Goal: Task Accomplishment & Management: Manage account settings

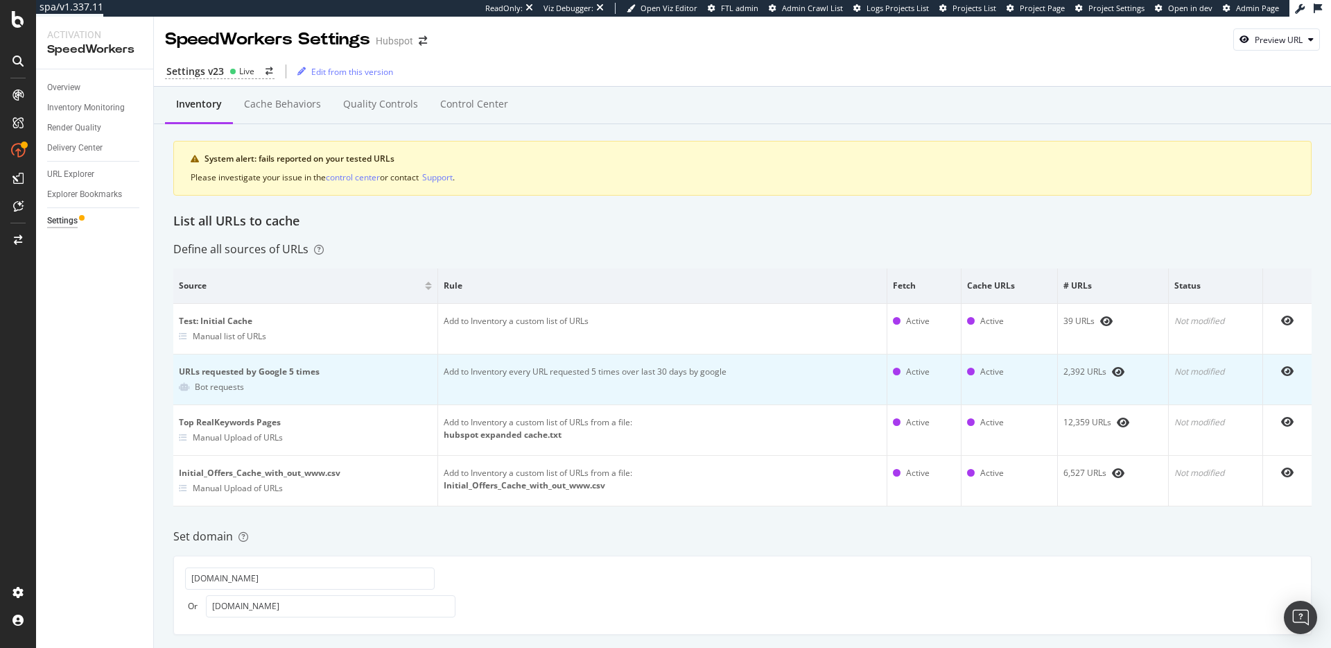
click at [737, 371] on td "Add to Inventory every URL requested 5 times over last 30 days by google" at bounding box center [663, 379] width 450 height 51
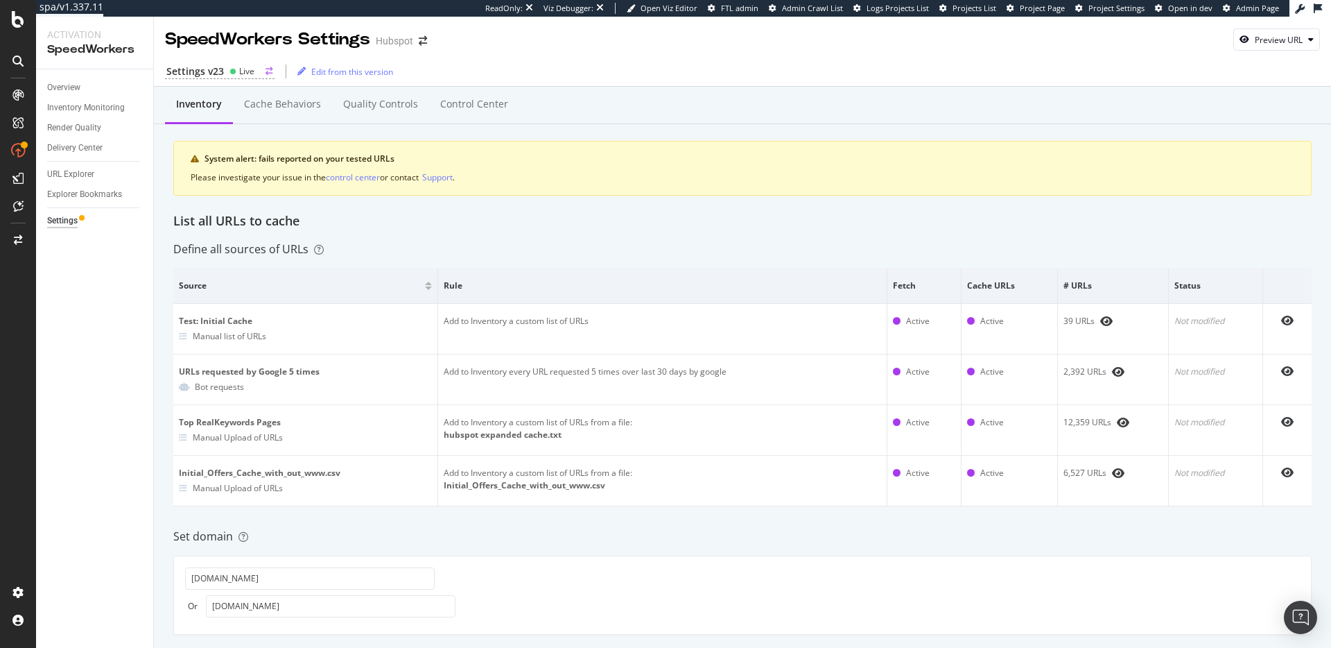
click at [219, 74] on div "Settings v23" at bounding box center [195, 71] width 58 height 14
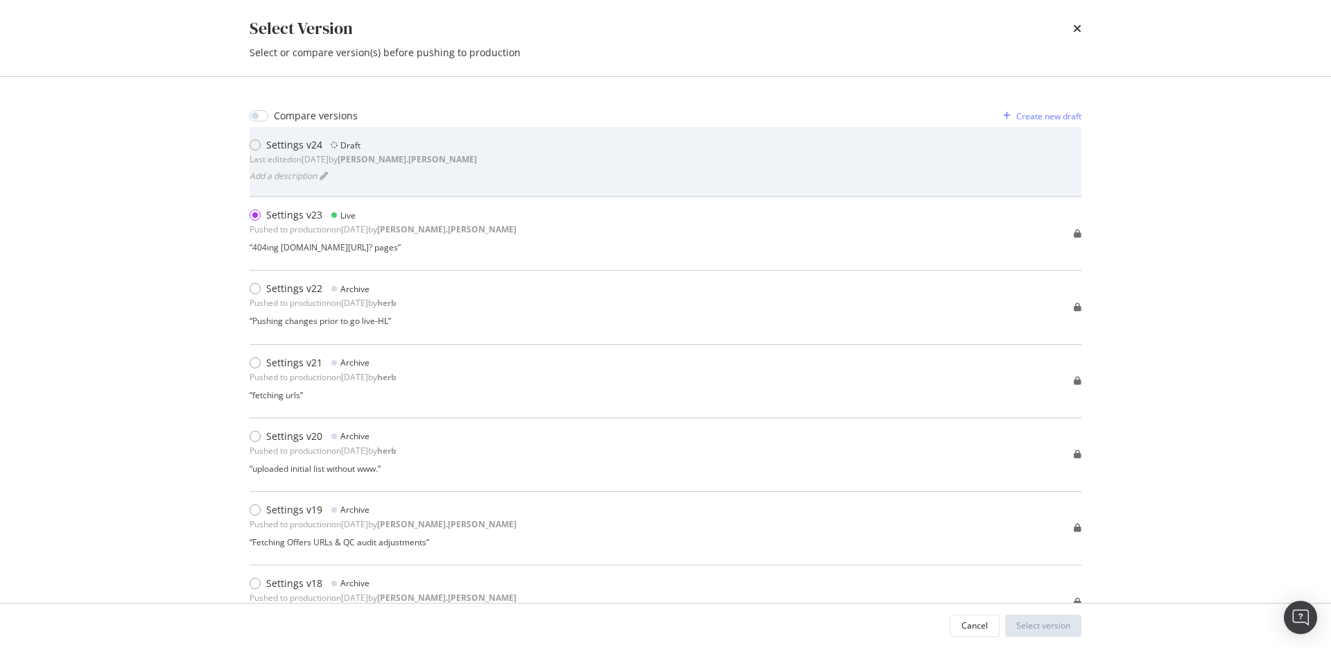
click at [433, 171] on div "Add a description" at bounding box center [363, 175] width 227 height 19
click at [496, 161] on div "Settings v24 Draft Last edited on 2025 Aug 28th by robert.salerno Add a descrip…" at bounding box center [666, 161] width 832 height 47
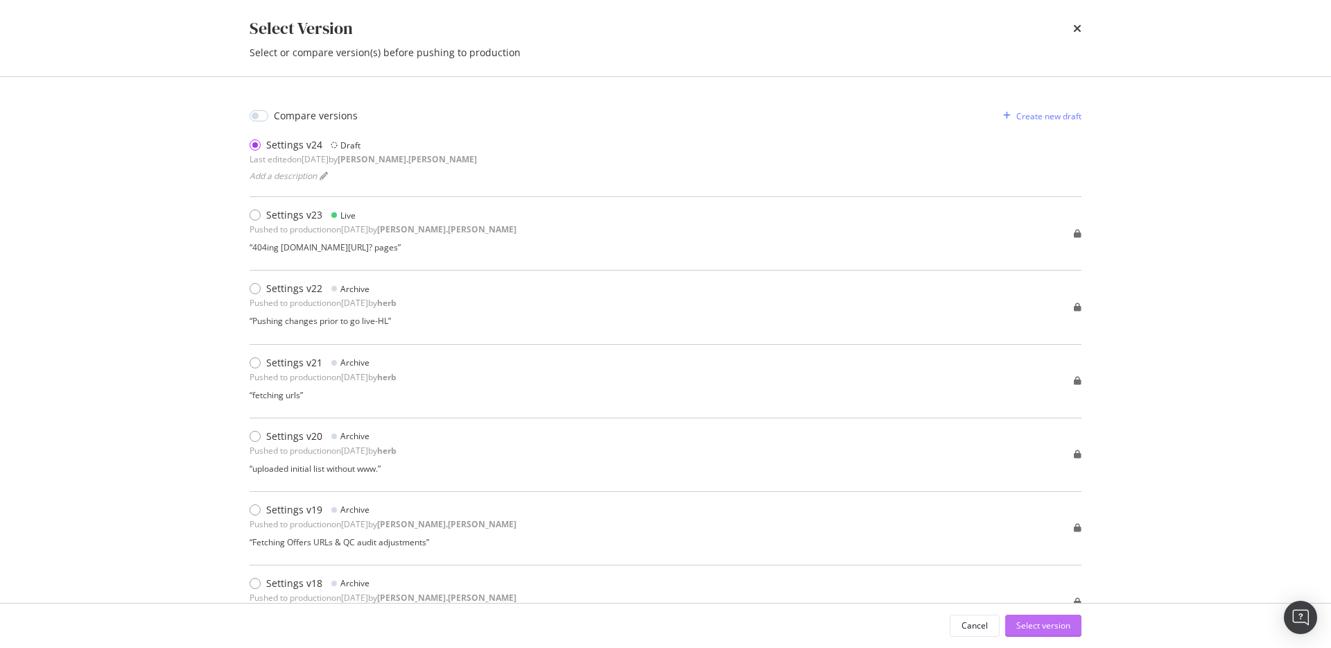
click at [1066, 622] on div "Select version" at bounding box center [1043, 625] width 54 height 12
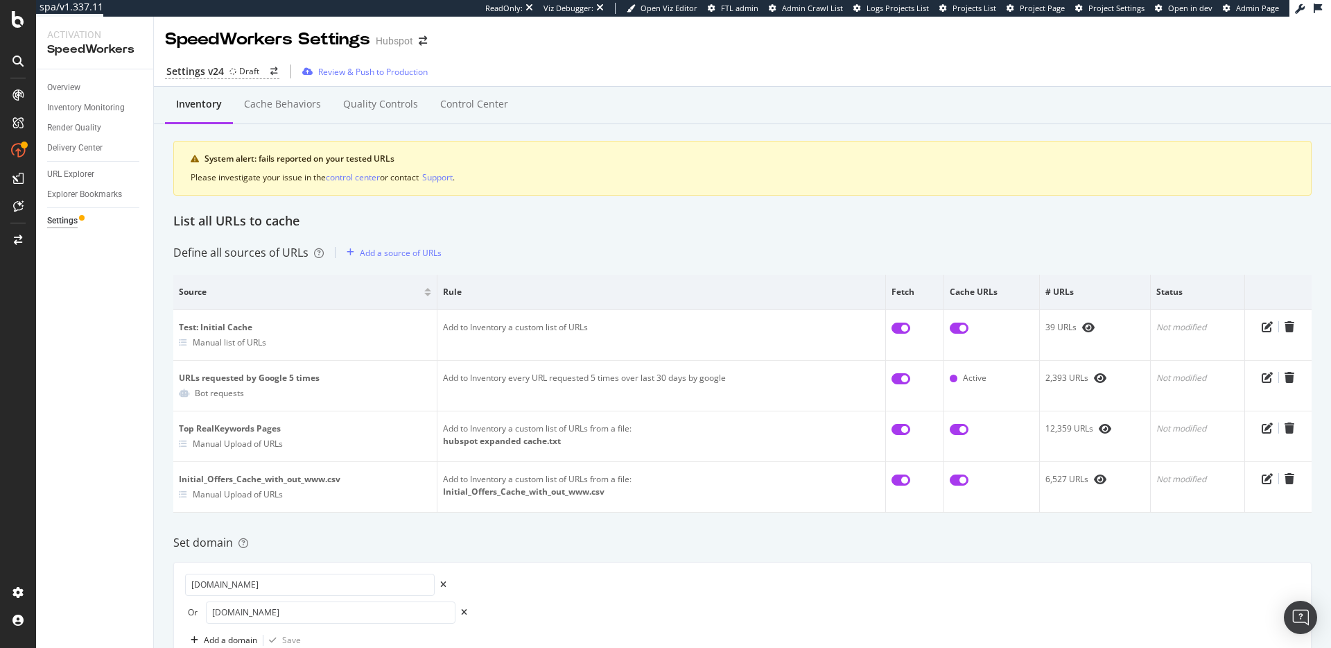
click at [602, 203] on div "Inventory Cache behaviors Quality Controls Control Center System alert: fails r…" at bounding box center [742, 154] width 1138 height 116
click at [698, 261] on div "Define all sources of URLs Add a source of URLs" at bounding box center [742, 252] width 1138 height 22
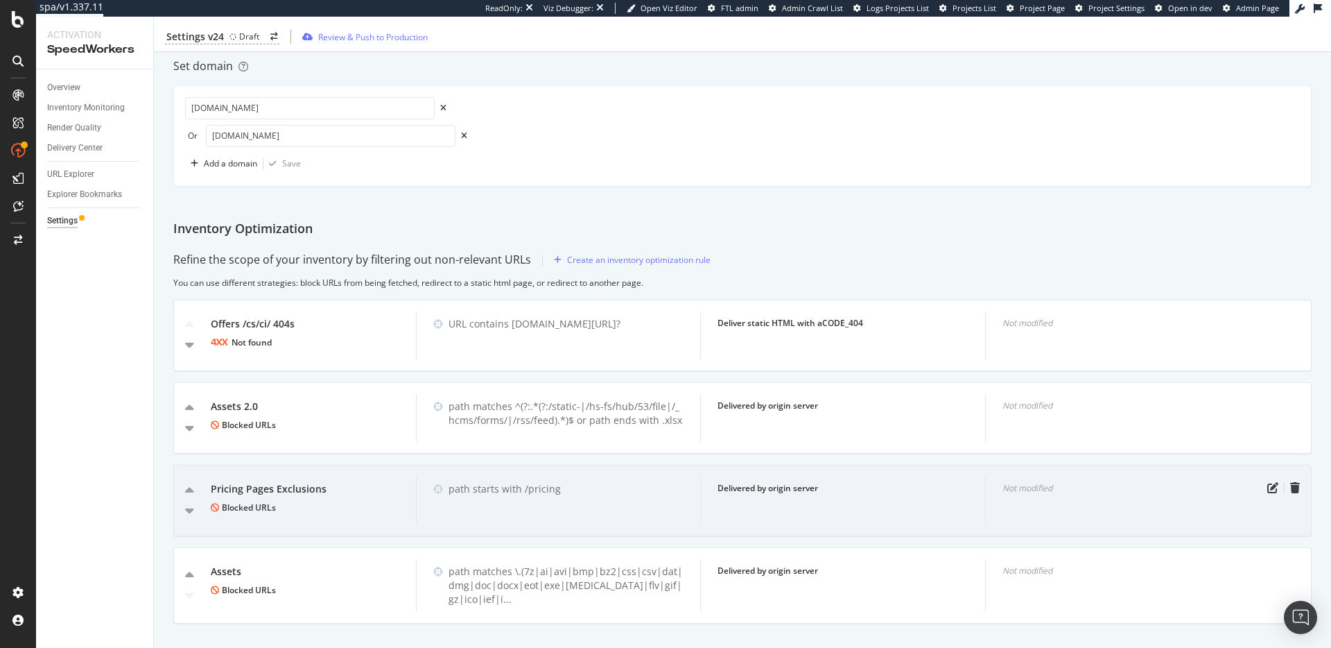
scroll to position [496, 0]
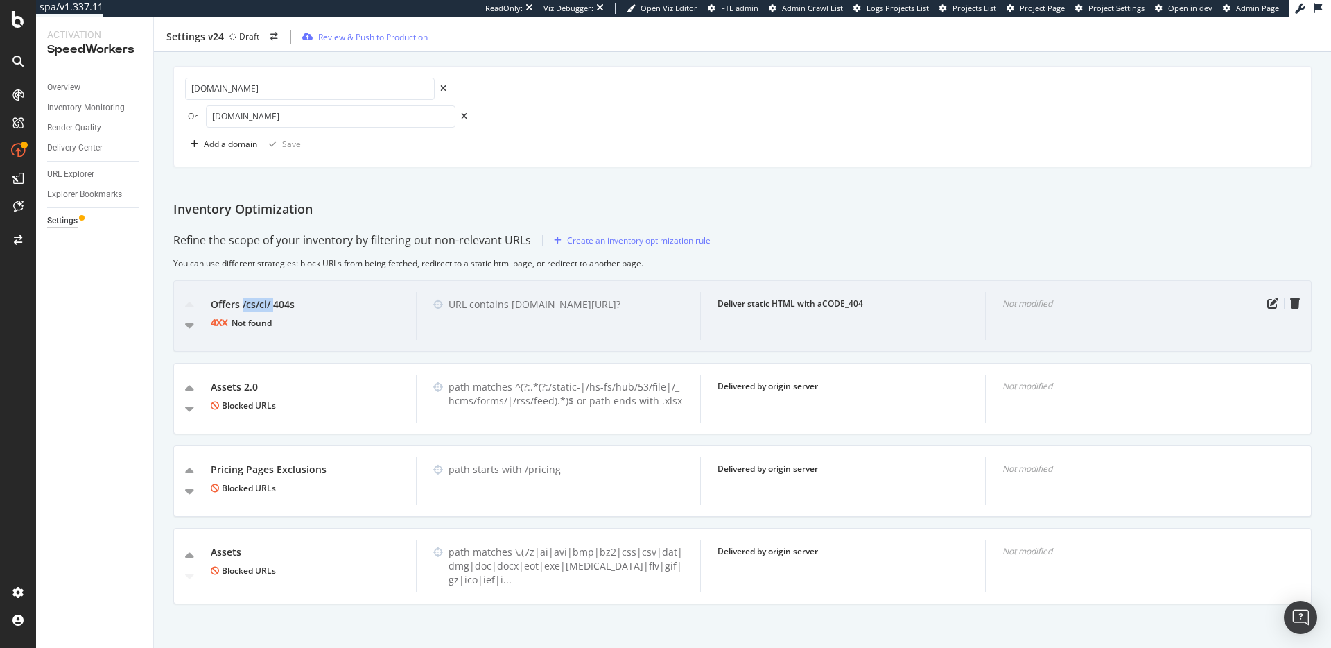
drag, startPoint x: 242, startPoint y: 306, endPoint x: 275, endPoint y: 309, distance: 33.4
click at [275, 309] on div "Offers /cs/ci/ 404s" at bounding box center [305, 304] width 189 height 14
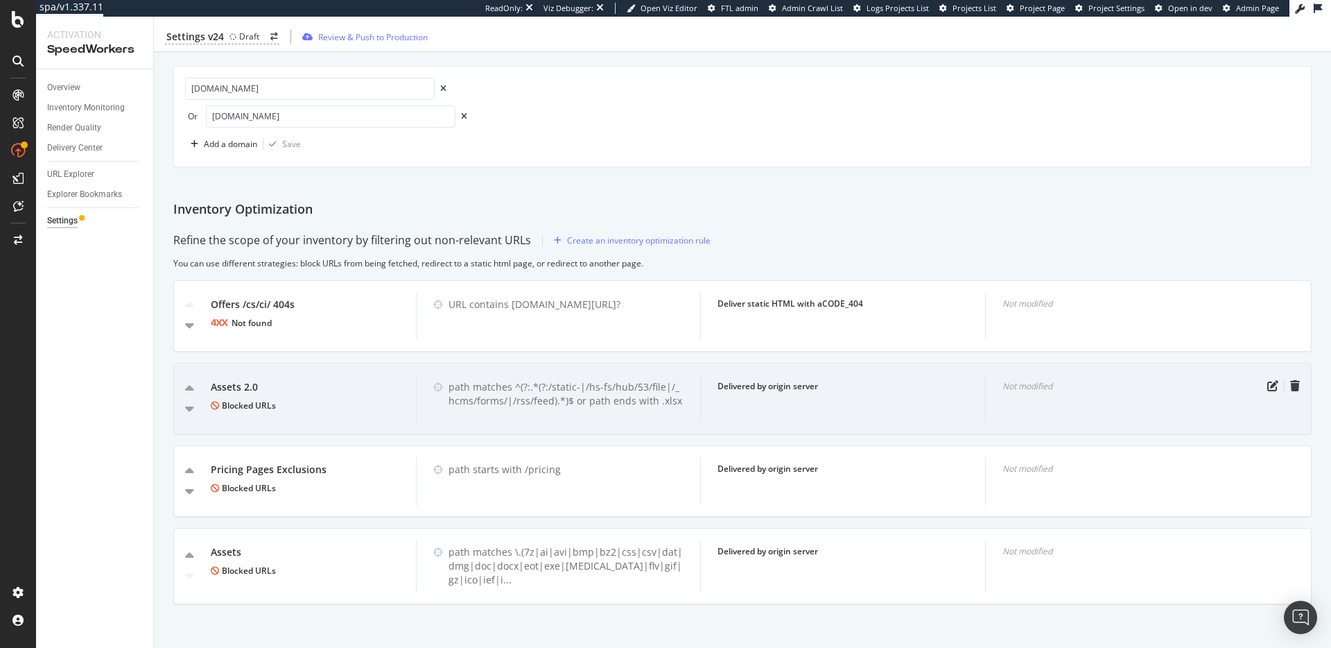
click at [391, 387] on div "Assets 2.0" at bounding box center [305, 387] width 189 height 14
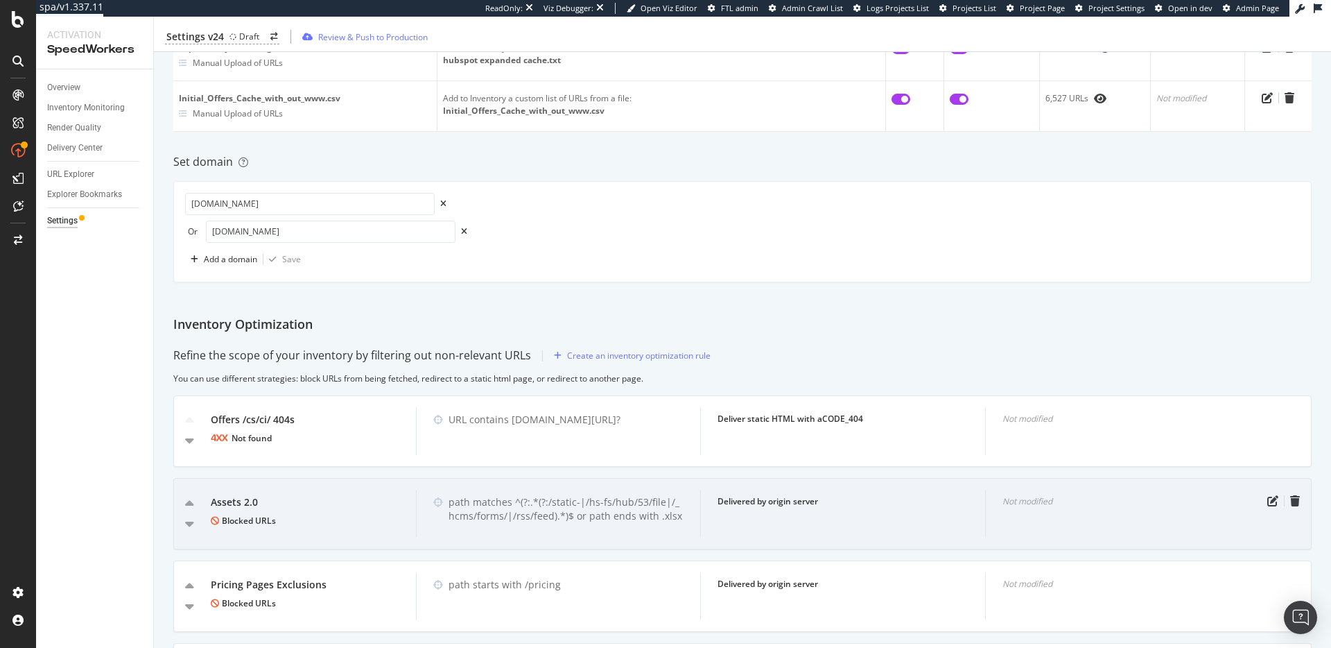
scroll to position [378, 0]
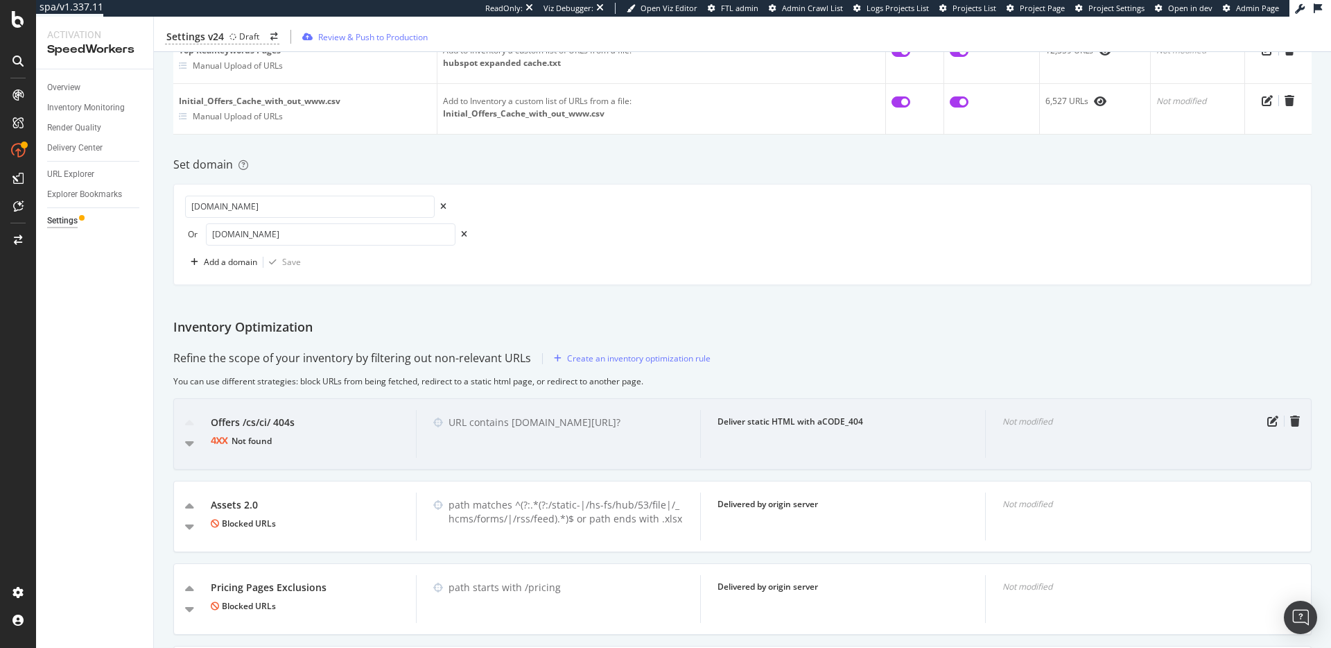
click at [818, 420] on div "Deliver static HTML with a CODE_404" at bounding box center [843, 421] width 250 height 12
click at [778, 459] on div "Offers /cs/ci/ 404s Not found URL contains offers.hubspot.com/cs/ci/? Deliver s…" at bounding box center [742, 433] width 1138 height 71
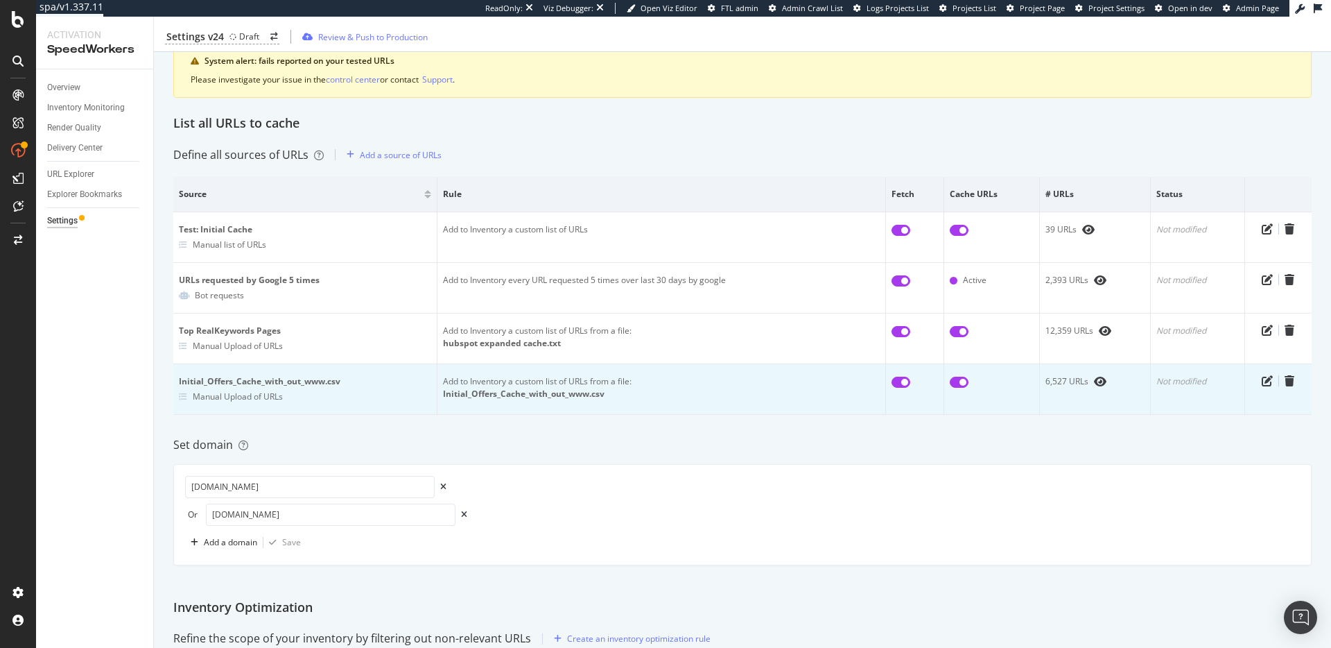
scroll to position [0, 0]
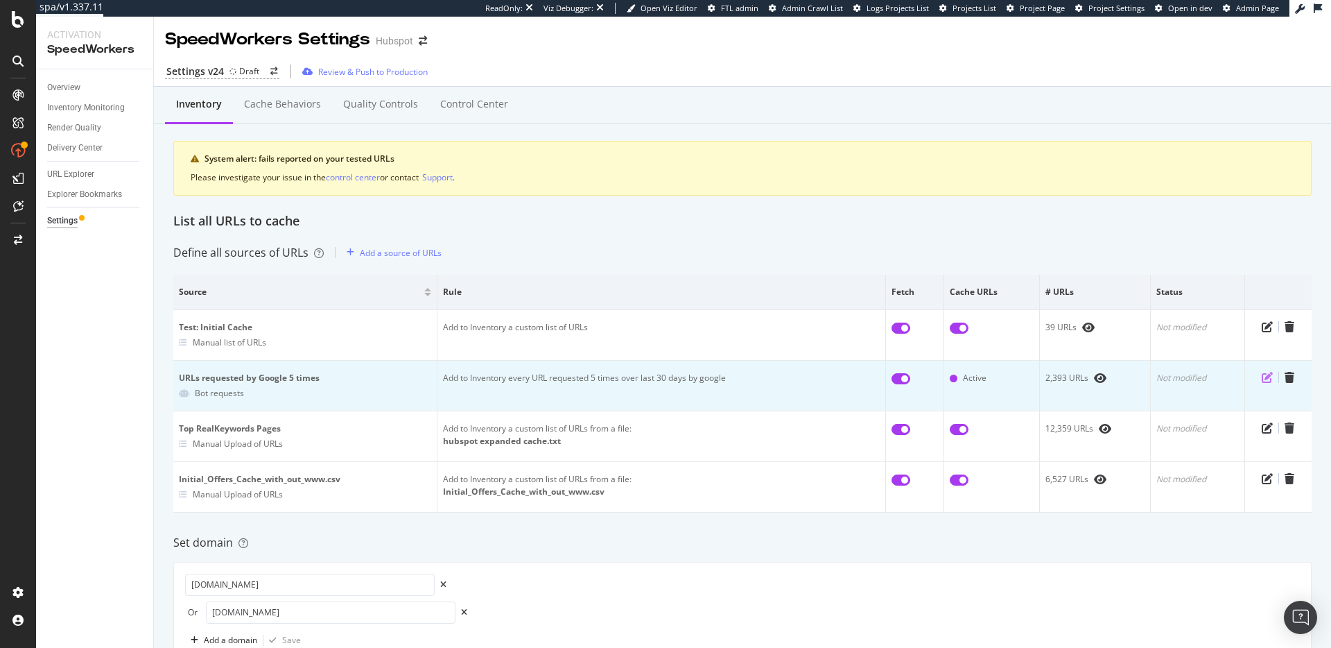
click at [1262, 378] on icon "pen-to-square" at bounding box center [1267, 377] width 11 height 11
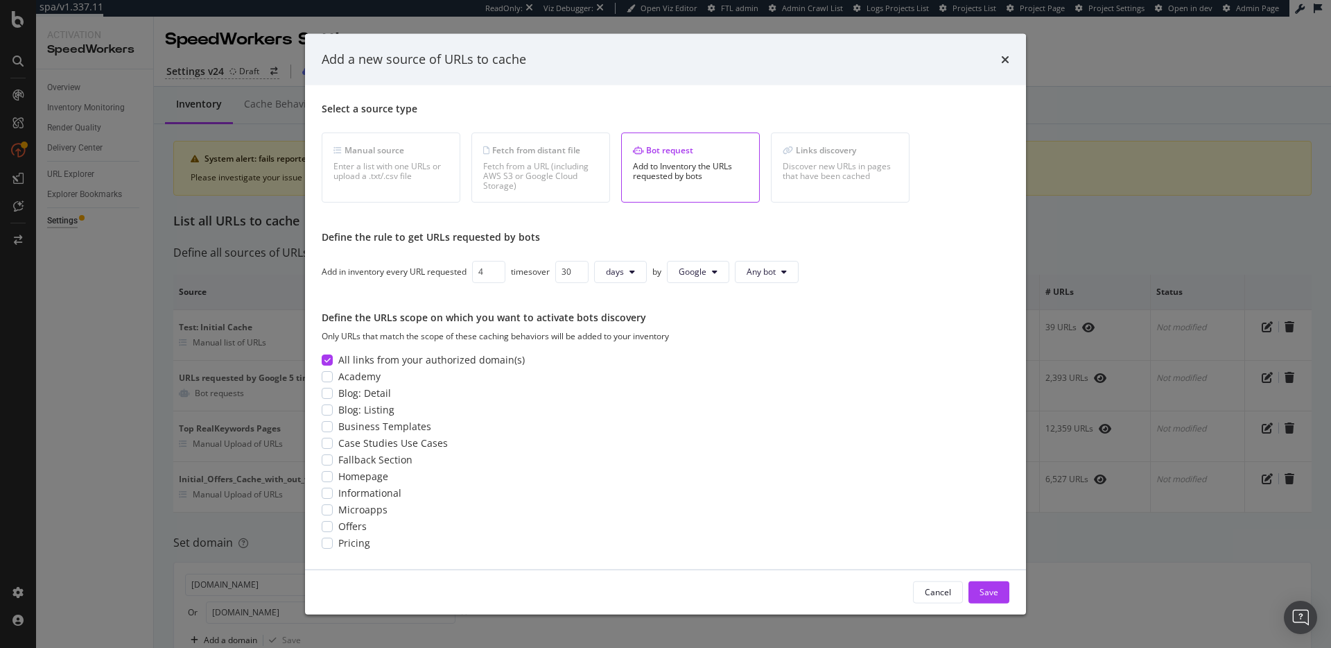
click at [496, 275] on input "4" at bounding box center [488, 271] width 33 height 22
click at [496, 275] on input "3" at bounding box center [488, 271] width 33 height 22
click at [496, 275] on input "2" at bounding box center [488, 271] width 33 height 22
type input "1"
click at [496, 275] on input "1" at bounding box center [488, 271] width 33 height 22
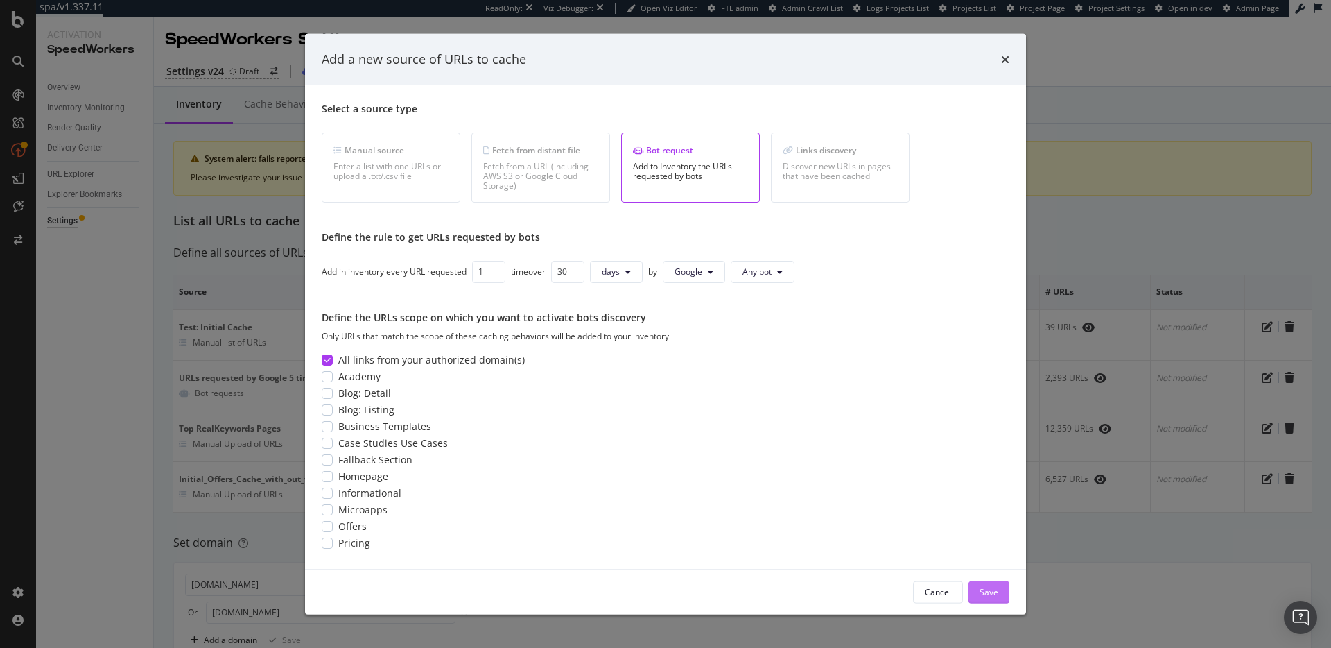
click at [991, 591] on div "Save" at bounding box center [989, 592] width 19 height 12
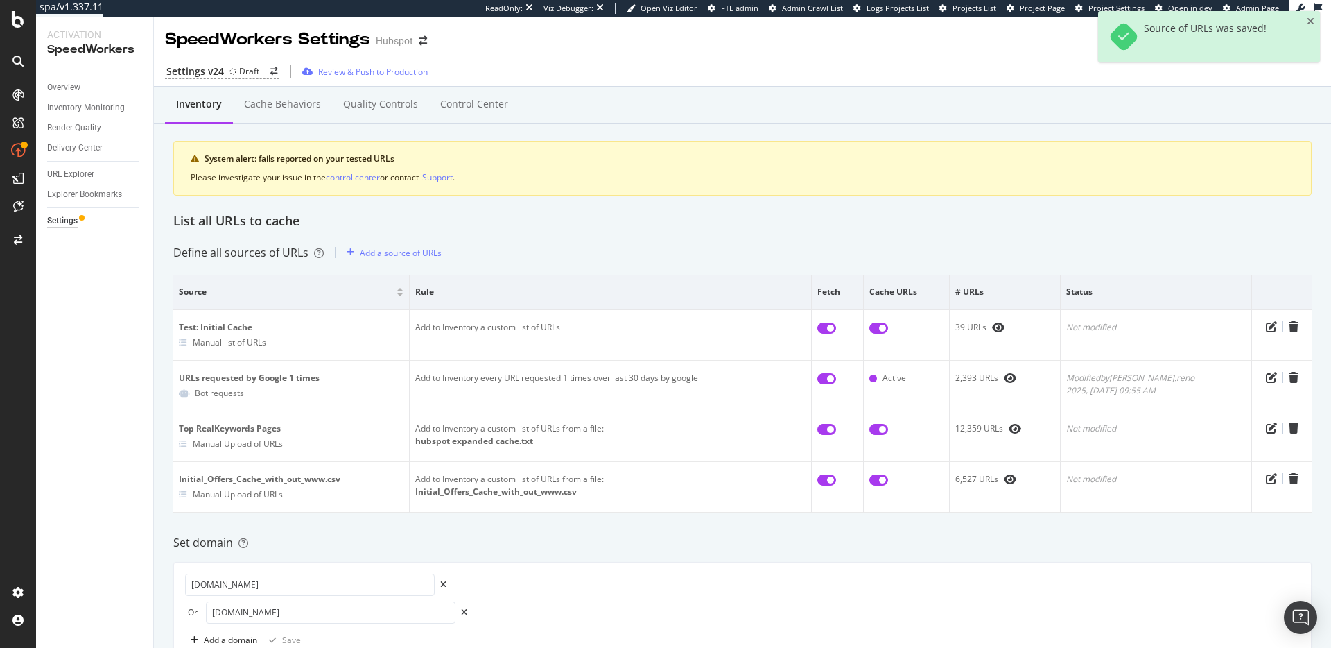
click at [581, 265] on div "Inventory Cache behaviors Quality Controls Control Center System alert: fails r…" at bounding box center [742, 617] width 1177 height 1061
click at [410, 252] on div "Add a source of URLs" at bounding box center [401, 253] width 82 height 12
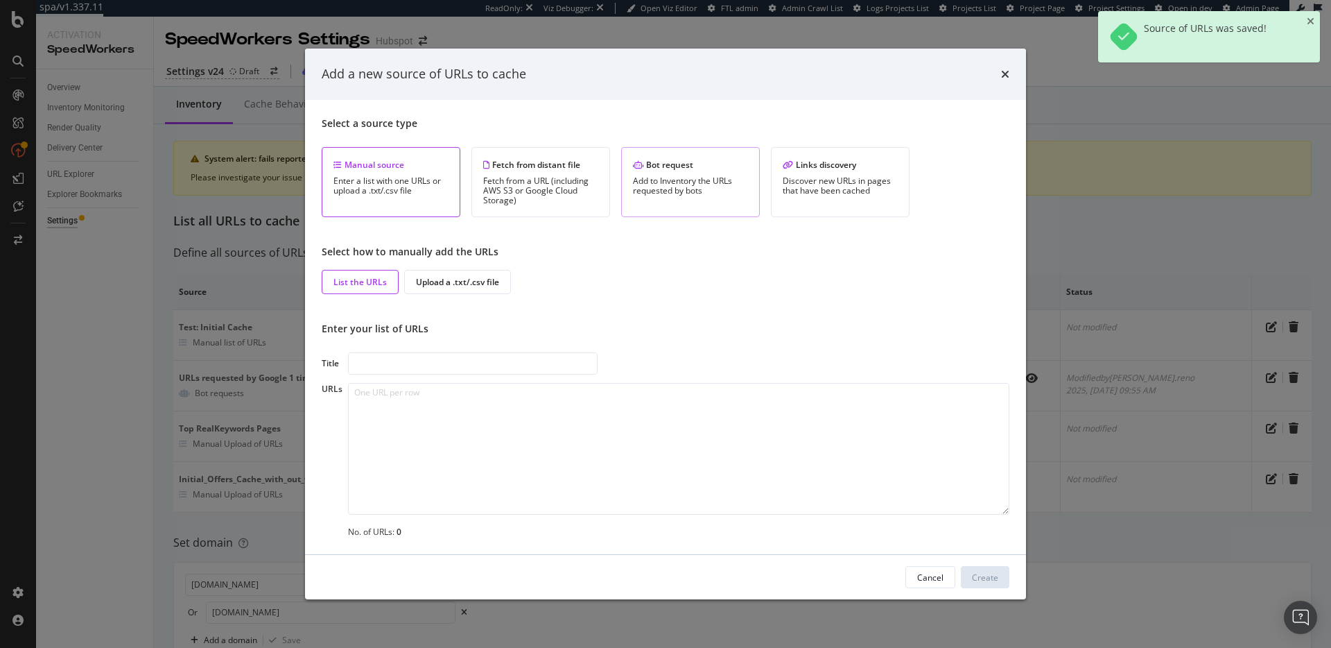
click at [677, 183] on div "Add to Inventory the URLs requested by bots" at bounding box center [690, 185] width 115 height 19
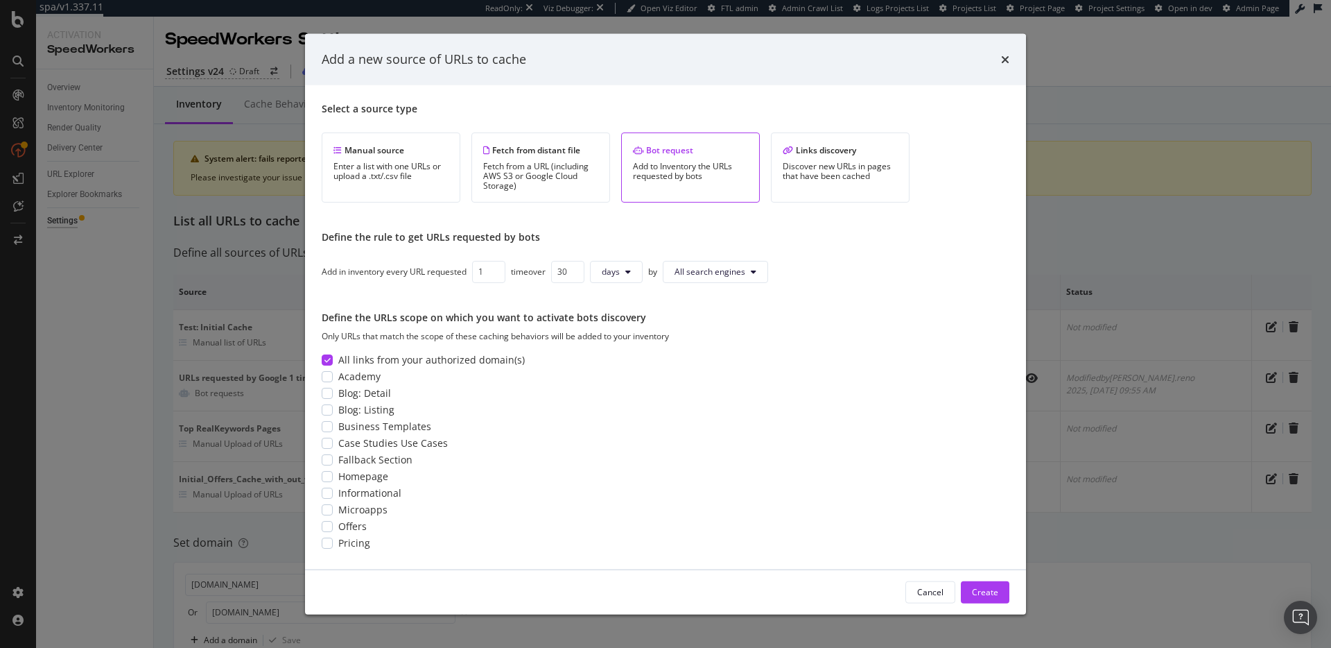
drag, startPoint x: 488, startPoint y: 270, endPoint x: 467, endPoint y: 277, distance: 21.9
click at [467, 277] on div "Add in inventory every URL requested 1 time over 30 days by All search engines" at bounding box center [666, 271] width 688 height 22
type input "2"
click at [569, 273] on input "30" at bounding box center [571, 271] width 33 height 22
type input "90"
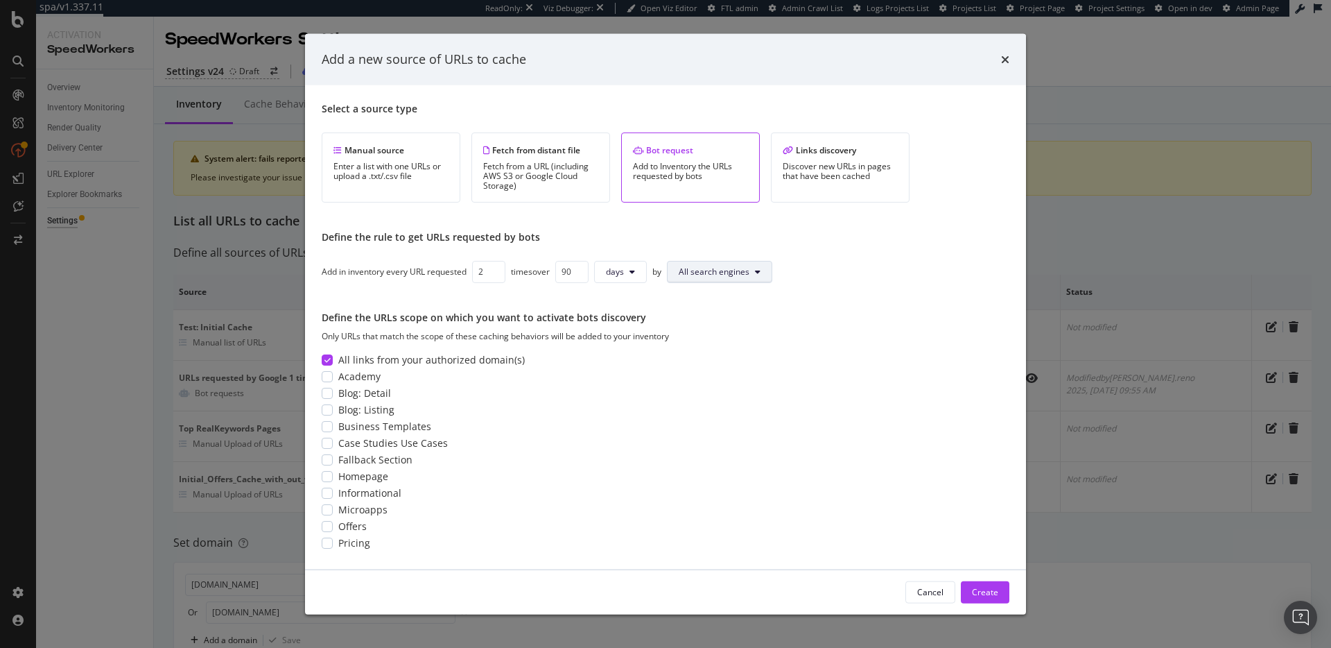
click at [695, 263] on button "All search engines" at bounding box center [719, 271] width 105 height 22
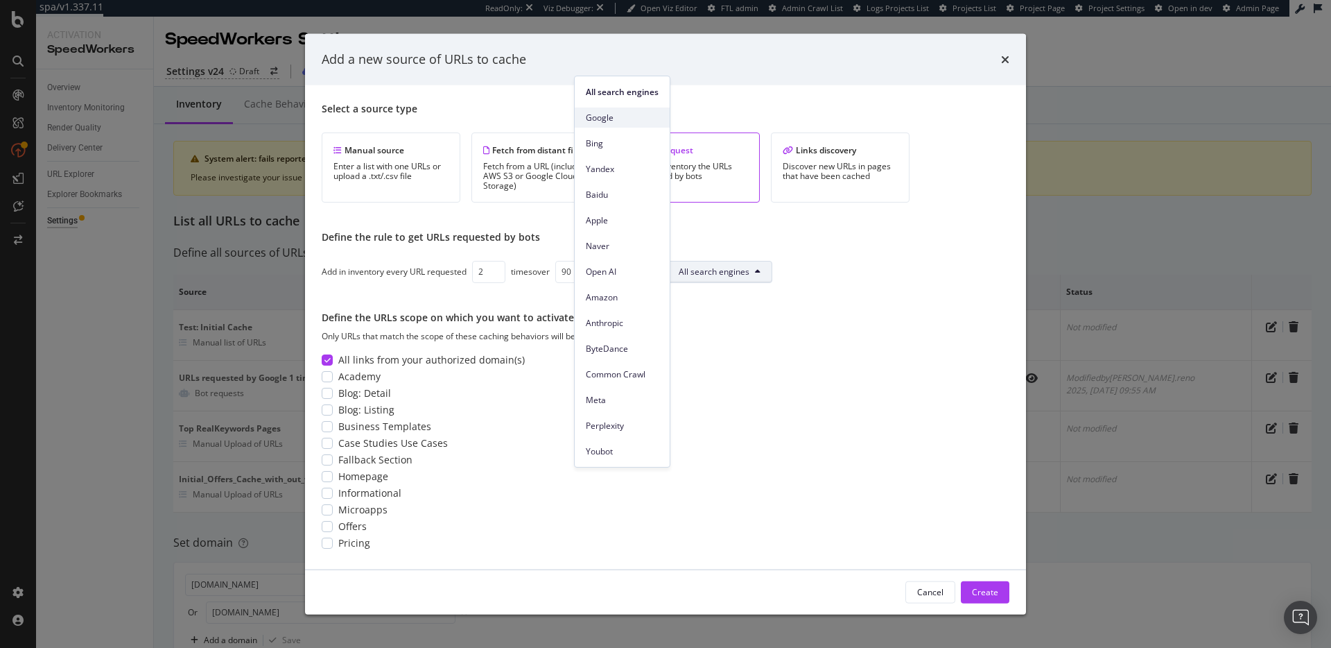
click at [614, 121] on span "Google" at bounding box center [622, 118] width 73 height 12
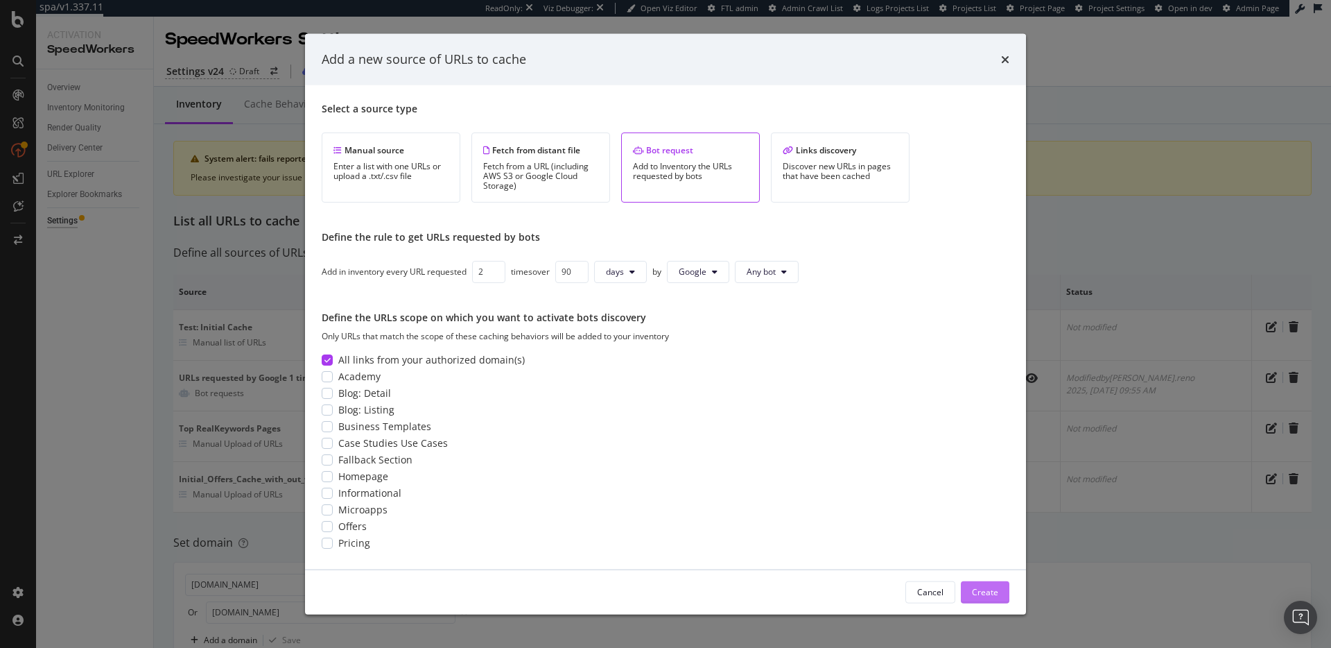
click at [993, 592] on div "Create" at bounding box center [985, 592] width 26 height 12
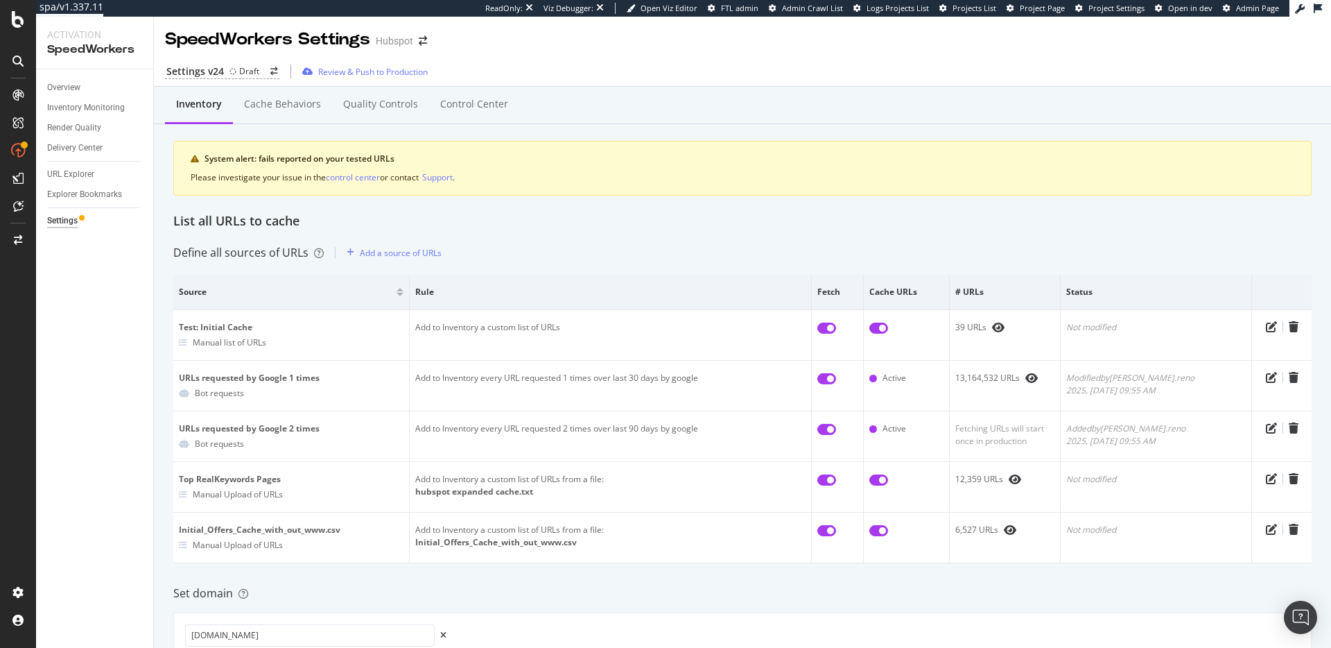
click at [598, 203] on div "Inventory Cache behaviors Quality Controls Control Center System alert: fails r…" at bounding box center [742, 154] width 1138 height 116
click at [287, 108] on div "Cache behaviors" at bounding box center [282, 104] width 77 height 14
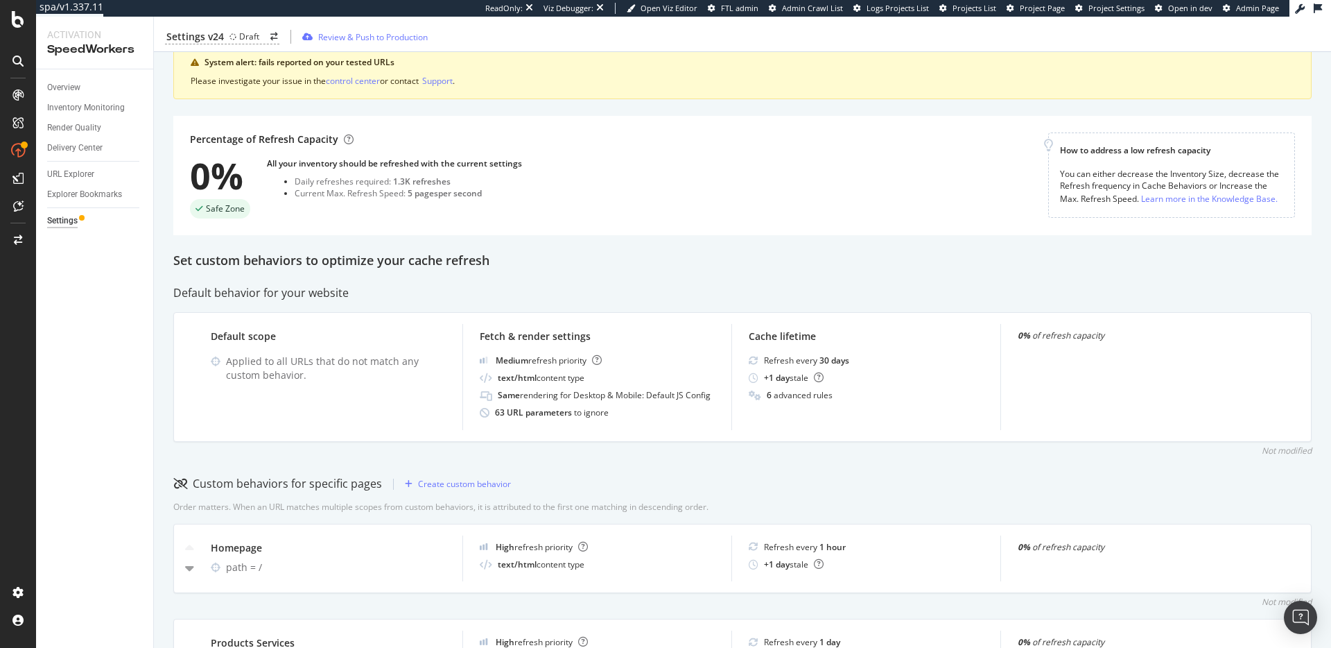
scroll to position [7, 0]
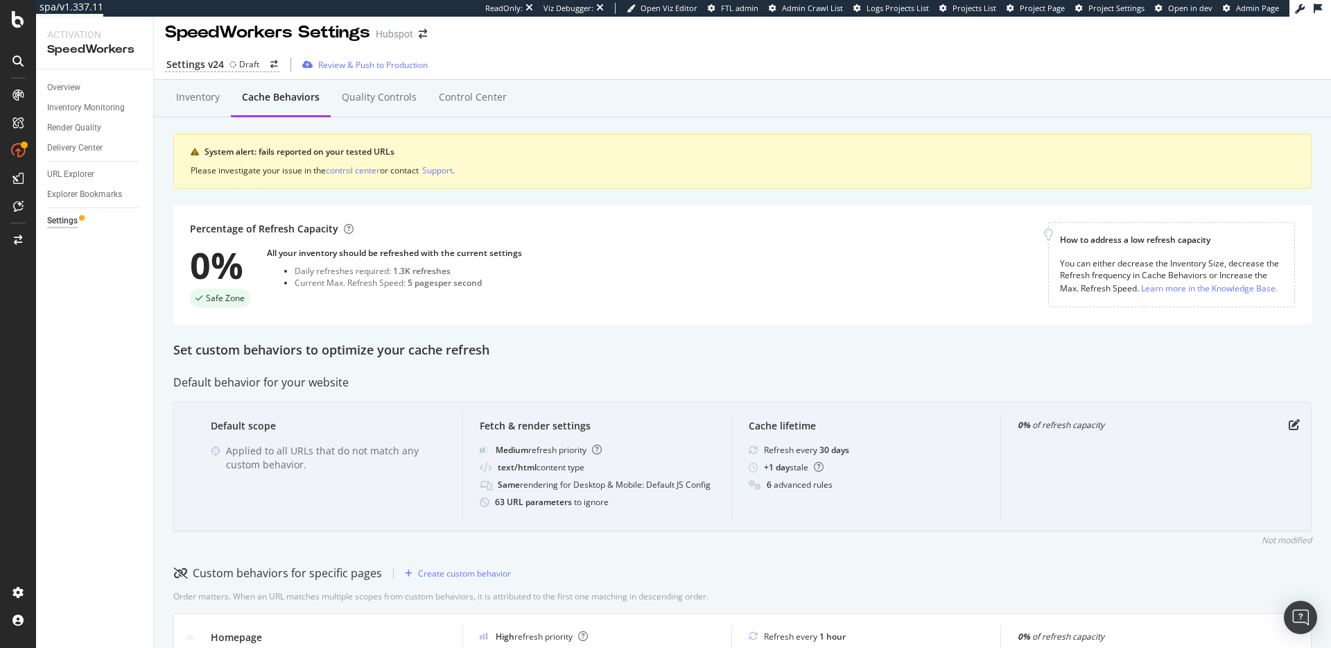
click at [1281, 417] on div "Default scope Applied to all URLs that do not match any custom behavior. Fetch …" at bounding box center [742, 466] width 1138 height 130
click at [1289, 422] on icon "pen-to-square" at bounding box center [1294, 424] width 11 height 11
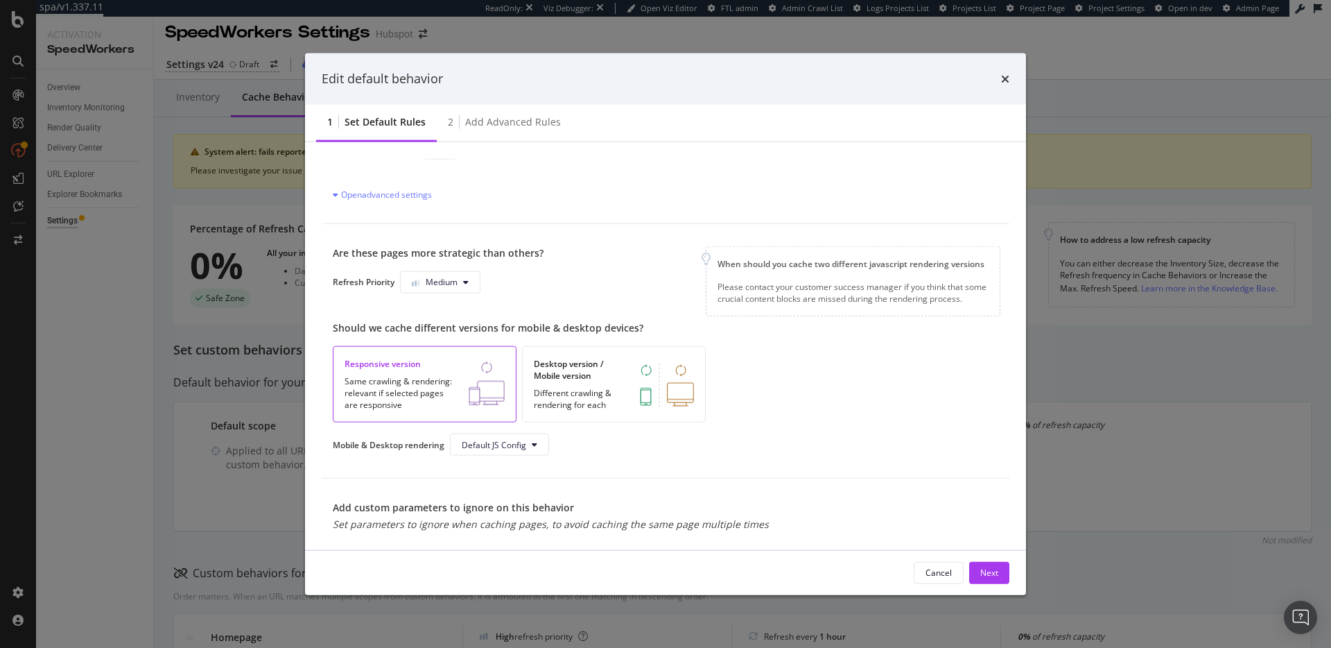
scroll to position [300, 0]
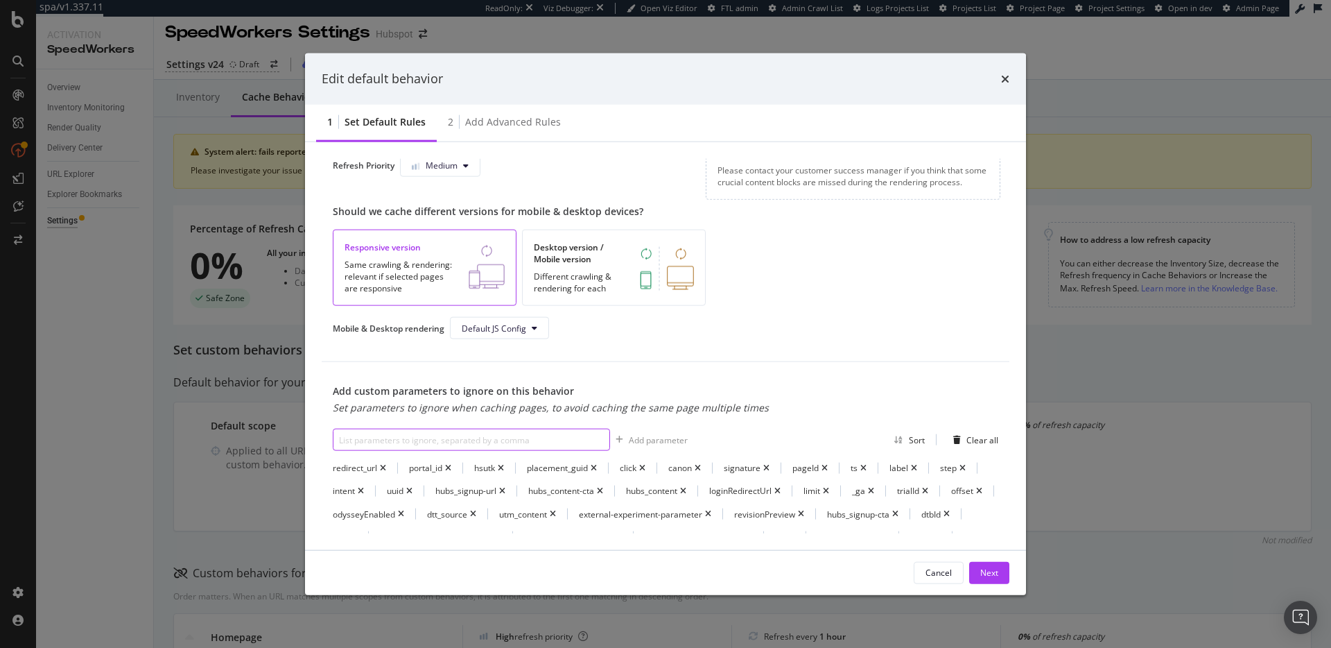
click at [462, 438] on input "modal" at bounding box center [471, 439] width 277 height 22
type input "eco_search"
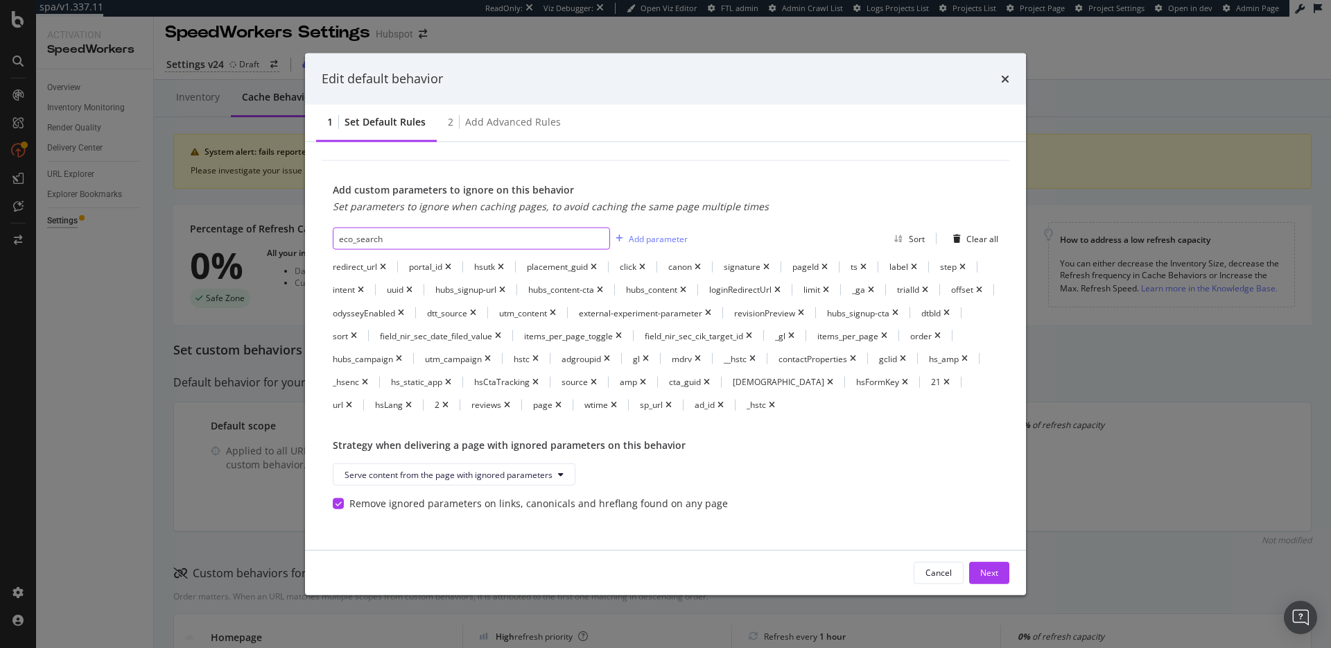
scroll to position [511, 0]
click at [665, 232] on div "Add parameter" at bounding box center [658, 238] width 59 height 12
click at [996, 572] on div "Next" at bounding box center [989, 572] width 18 height 12
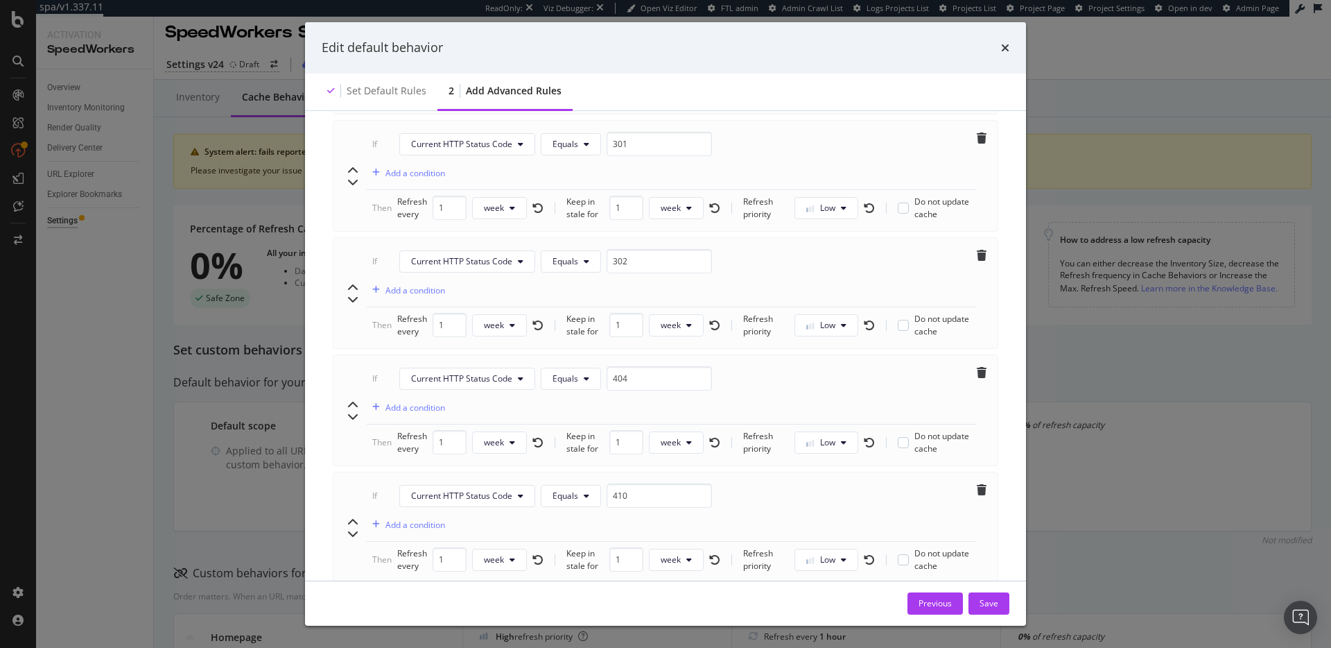
scroll to position [526, 0]
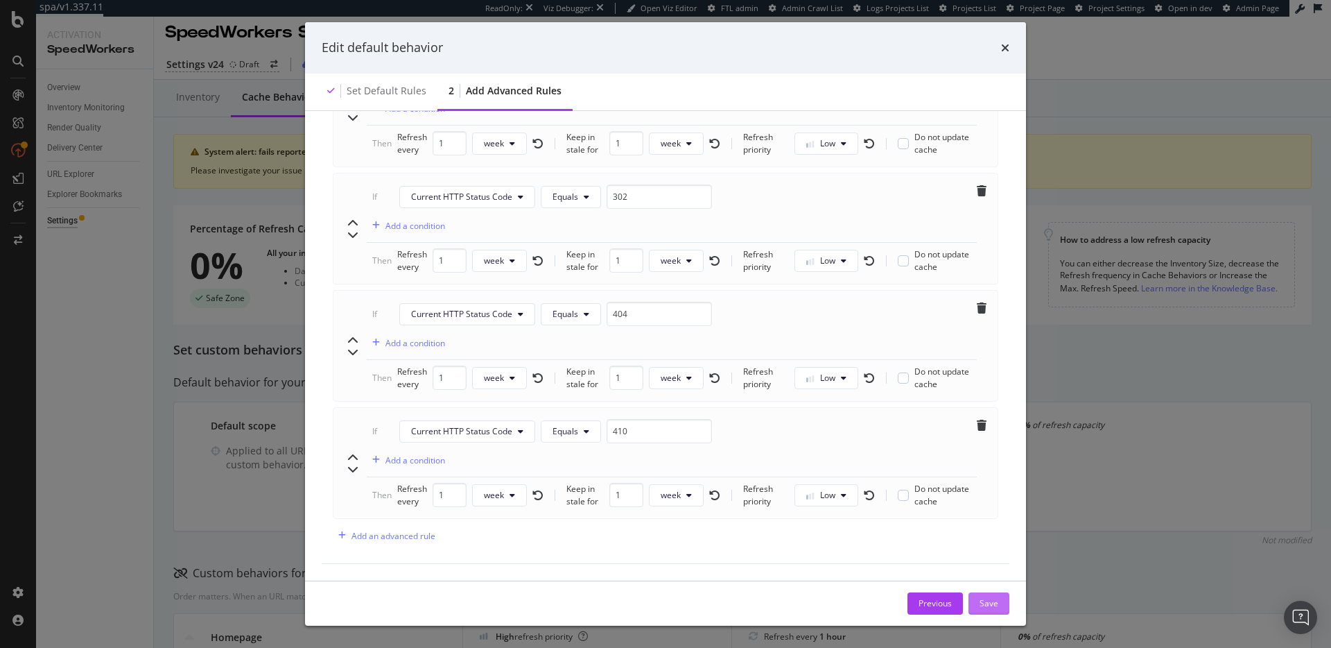
click at [997, 604] on div "Save" at bounding box center [989, 603] width 19 height 12
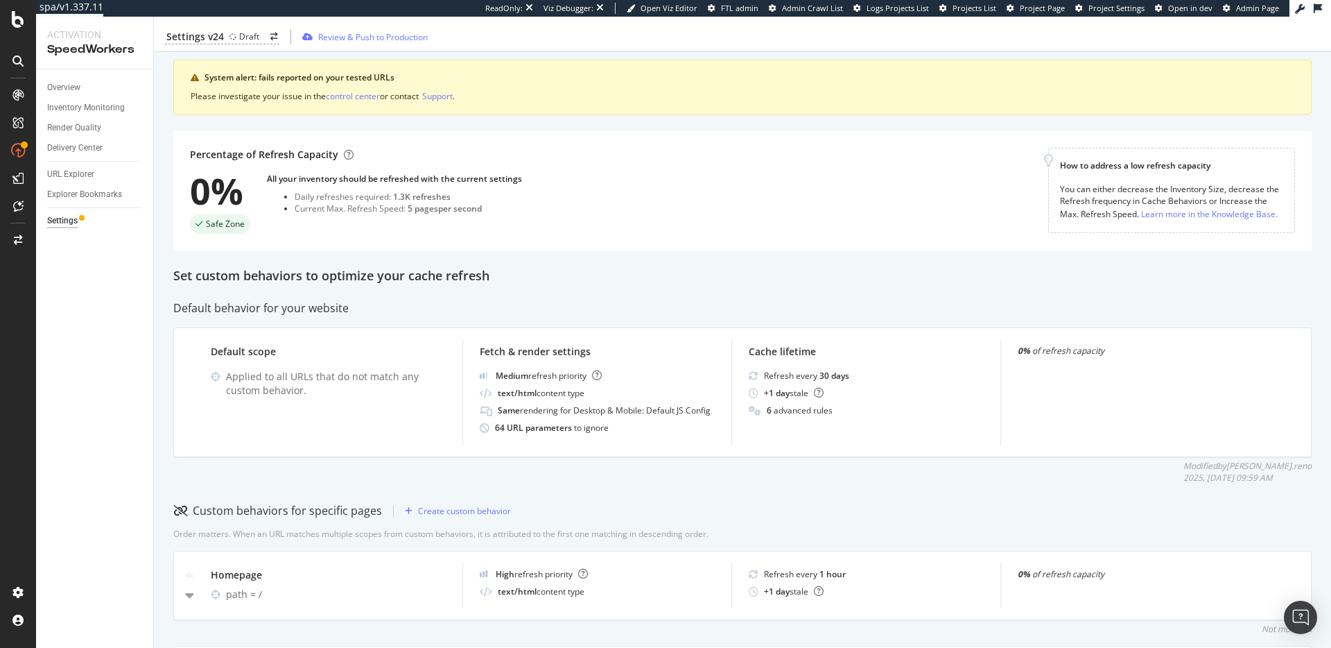
scroll to position [0, 0]
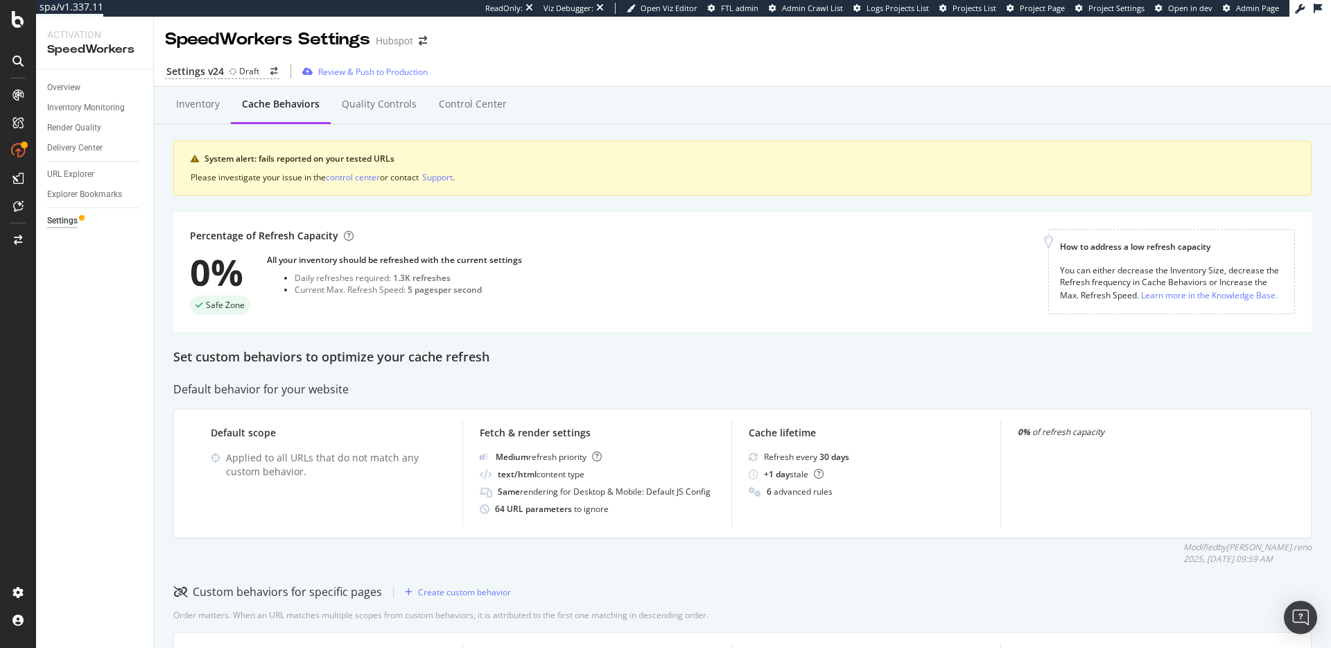
drag, startPoint x: 892, startPoint y: 90, endPoint x: 937, endPoint y: 58, distance: 55.0
click at [894, 89] on div "Inventory Cache behaviors Quality Controls Control Center" at bounding box center [742, 105] width 1177 height 37
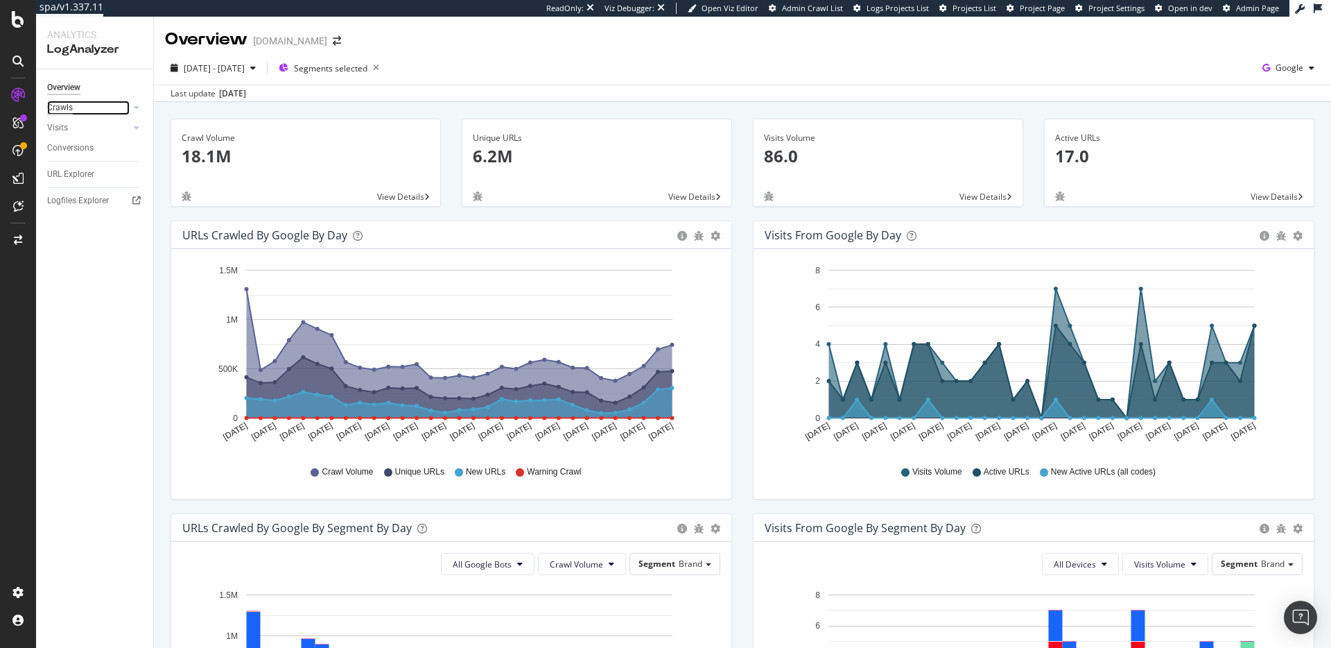
click at [63, 107] on div "Crawls" at bounding box center [60, 108] width 26 height 15
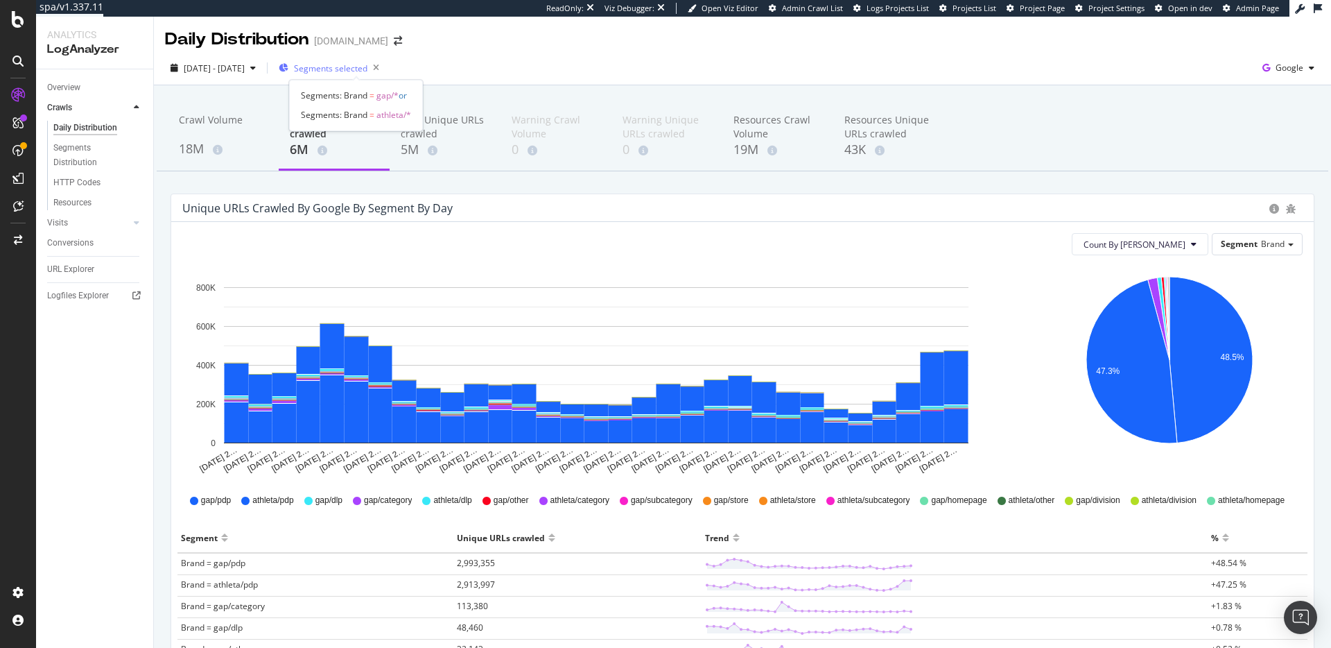
click at [354, 68] on span "Segments selected" at bounding box center [330, 68] width 73 height 12
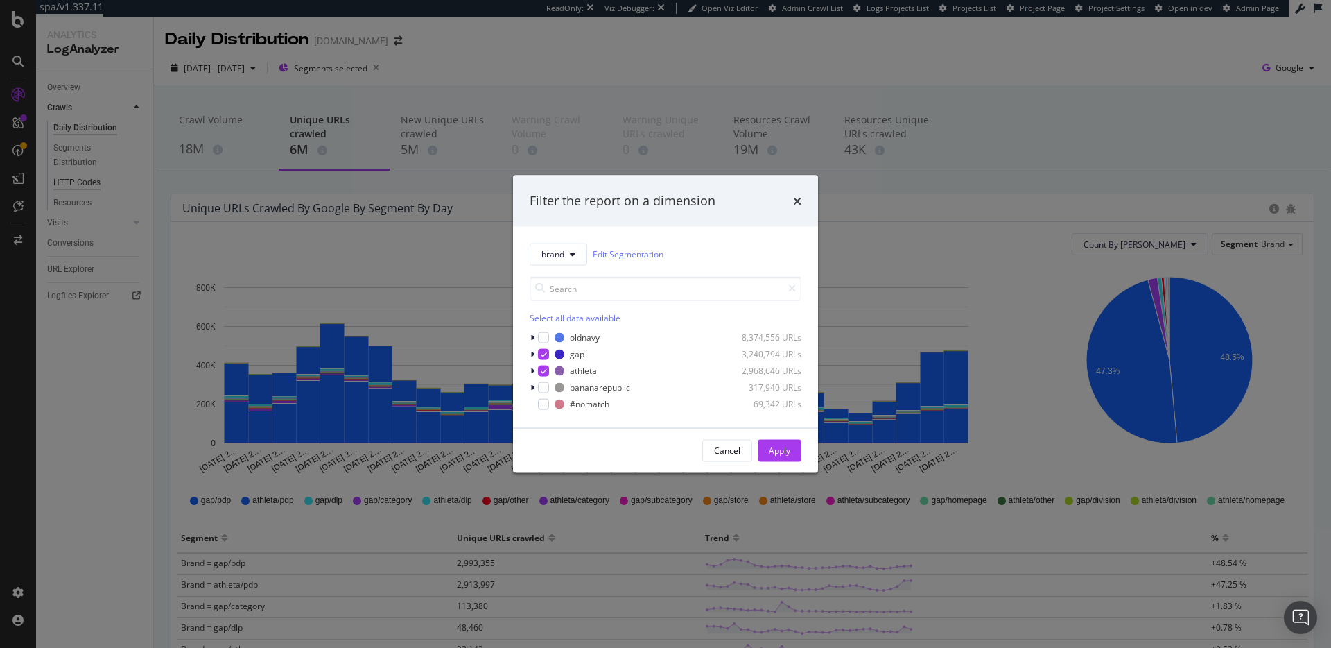
click at [85, 190] on div "Filter the report on a dimension brand Edit Segmentation Select all data availa…" at bounding box center [665, 324] width 1331 height 648
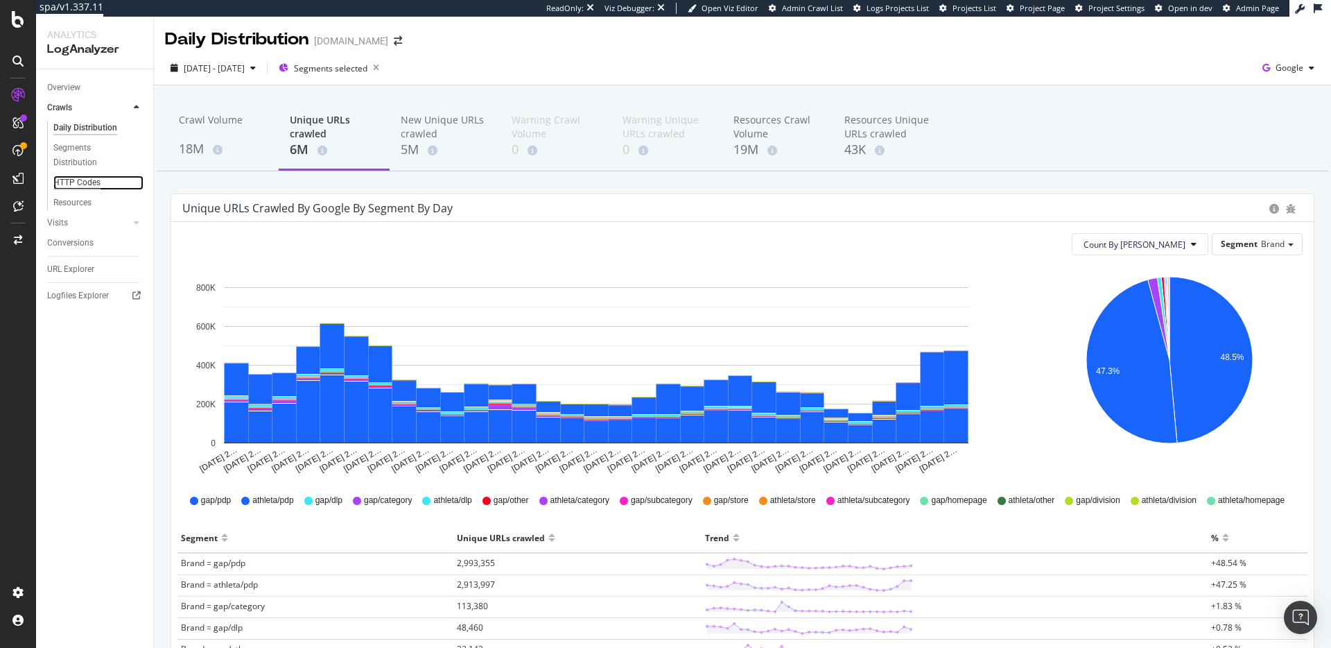
click at [83, 187] on div "HTTP Codes" at bounding box center [76, 182] width 47 height 15
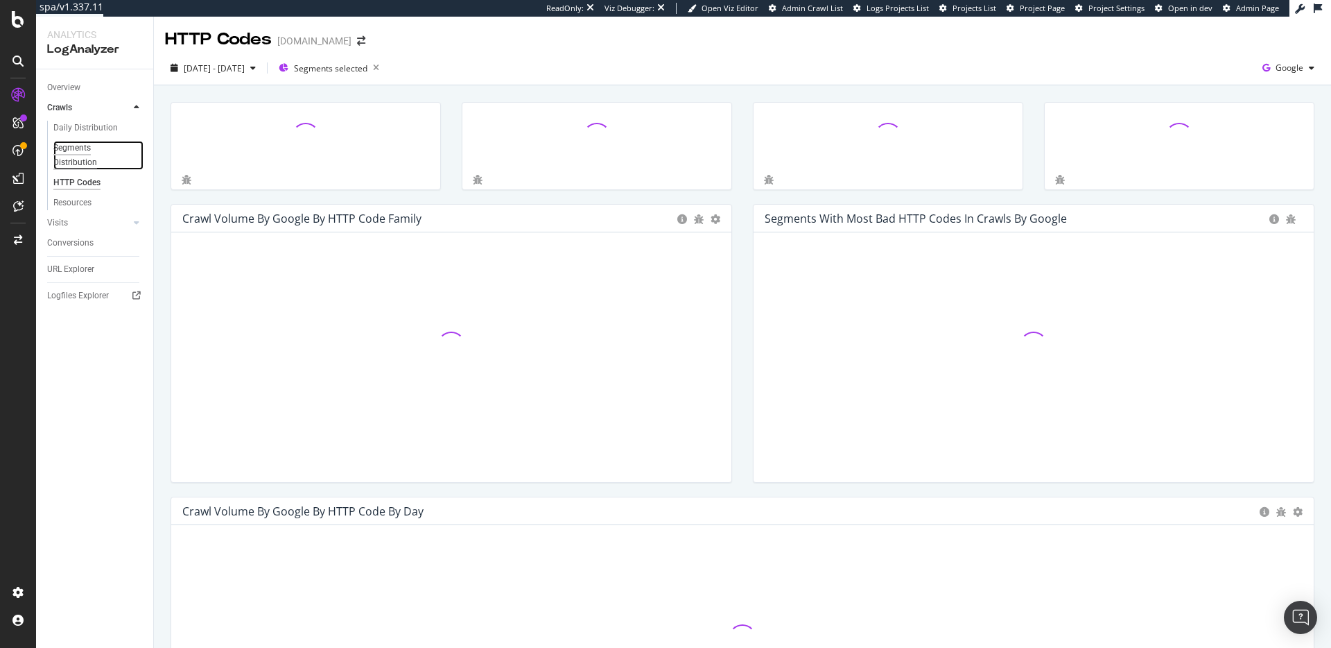
click at [72, 153] on div "Segments Distribution" at bounding box center [91, 155] width 77 height 29
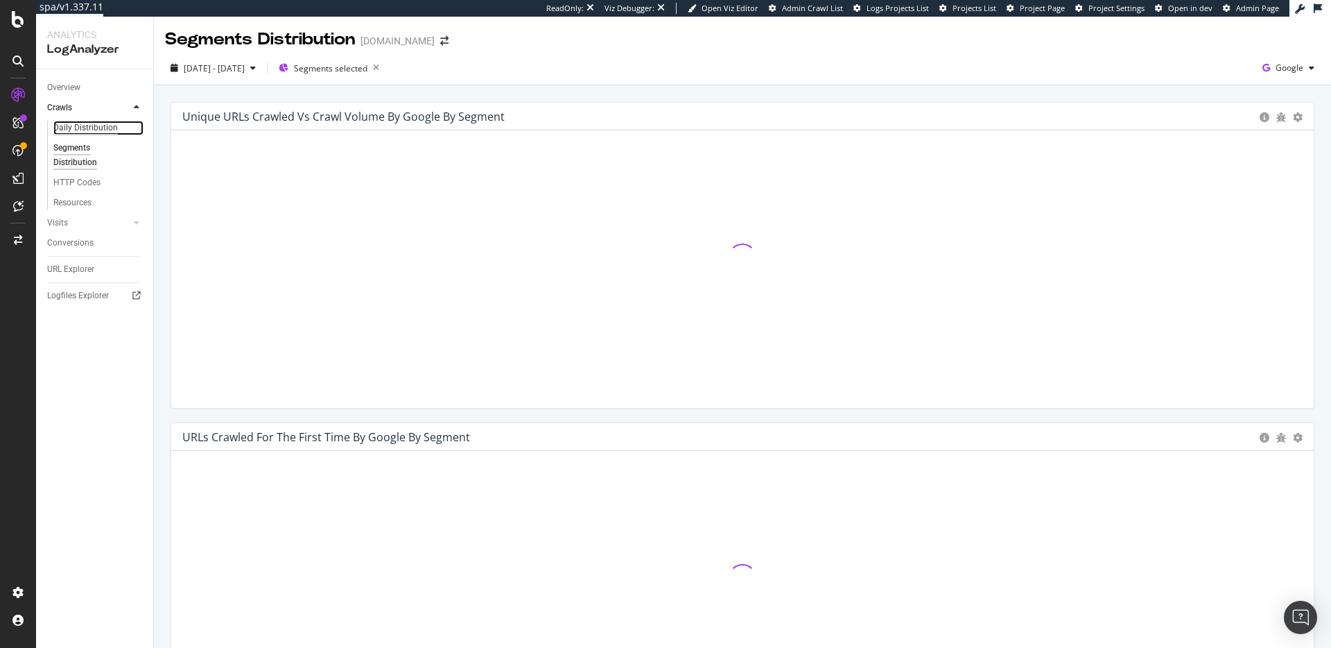
click at [80, 123] on div "Daily Distribution" at bounding box center [85, 128] width 64 height 15
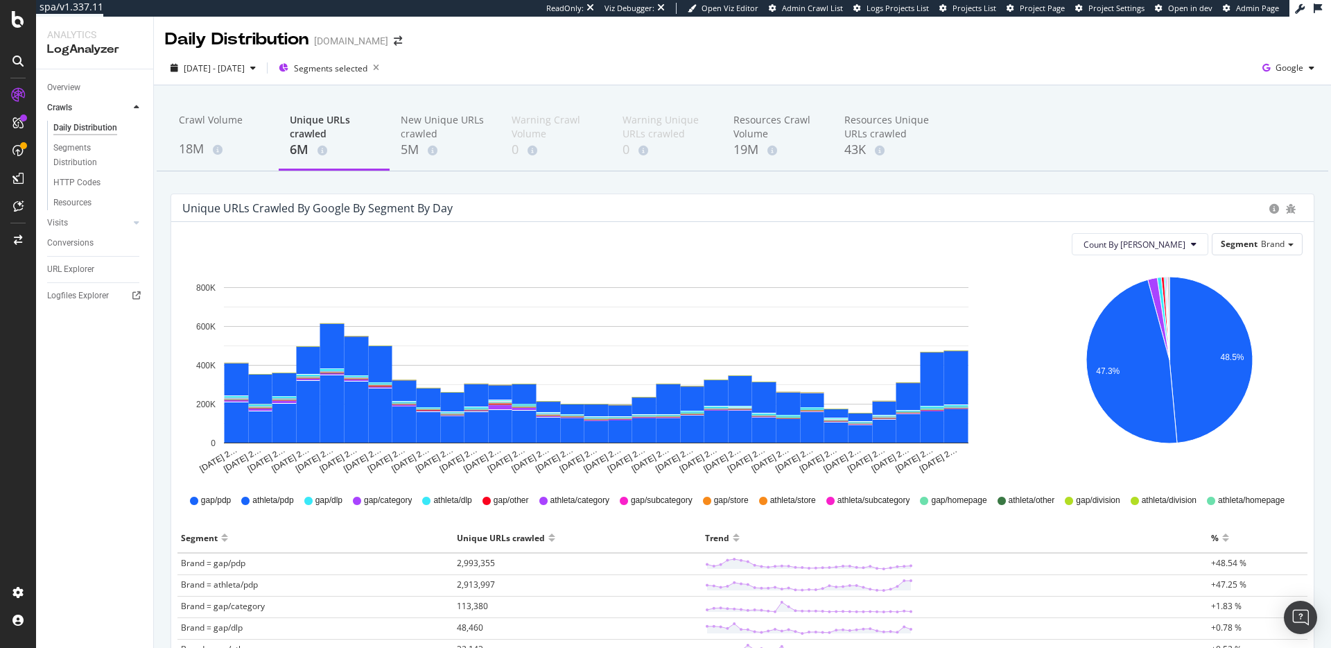
click at [398, 184] on div "Crawl Volume 18M Unique URLs crawled 6M New Unique URLs crawled 5M Warning Craw…" at bounding box center [742, 546] width 1177 height 923
click at [367, 67] on span "Segments selected" at bounding box center [330, 68] width 73 height 12
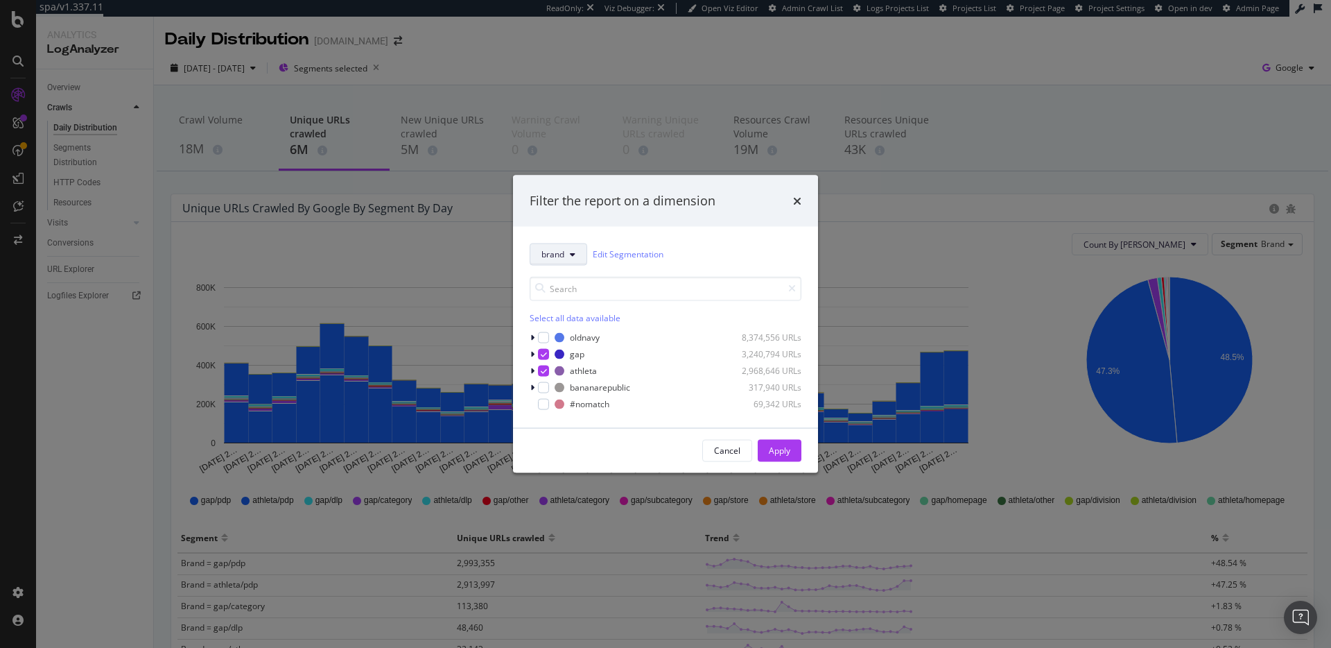
click at [571, 252] on icon "modal" at bounding box center [573, 254] width 6 height 8
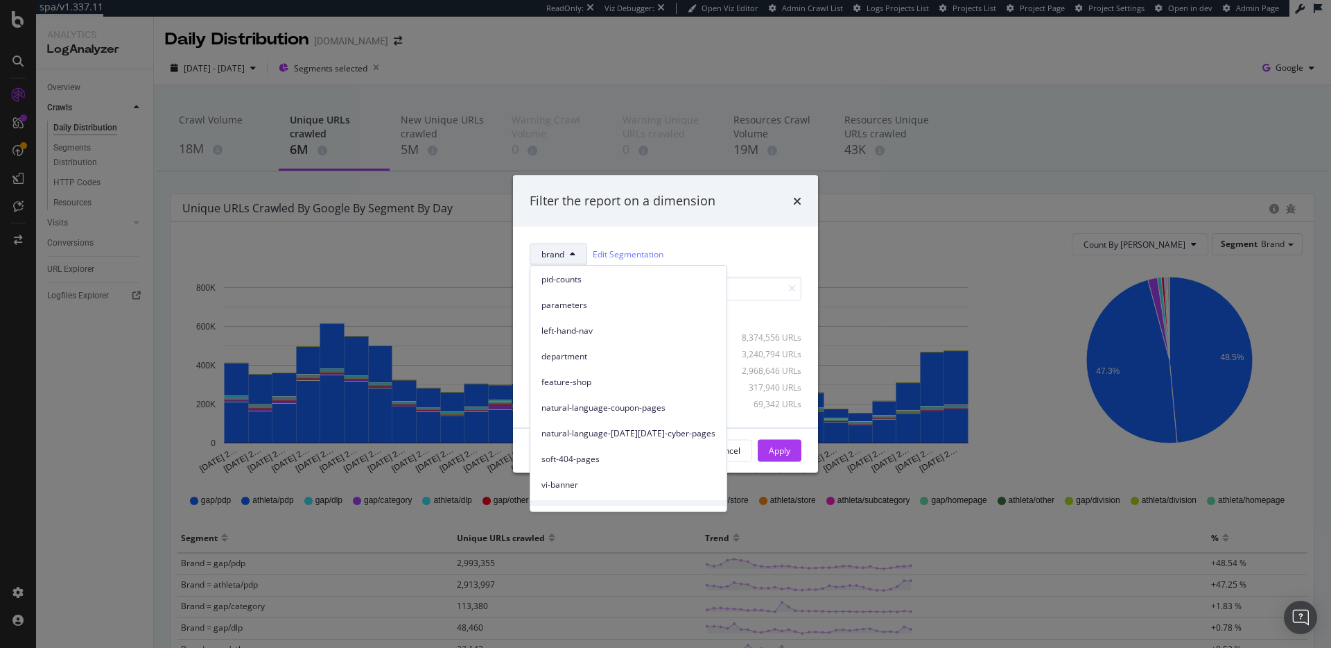
scroll to position [218, 0]
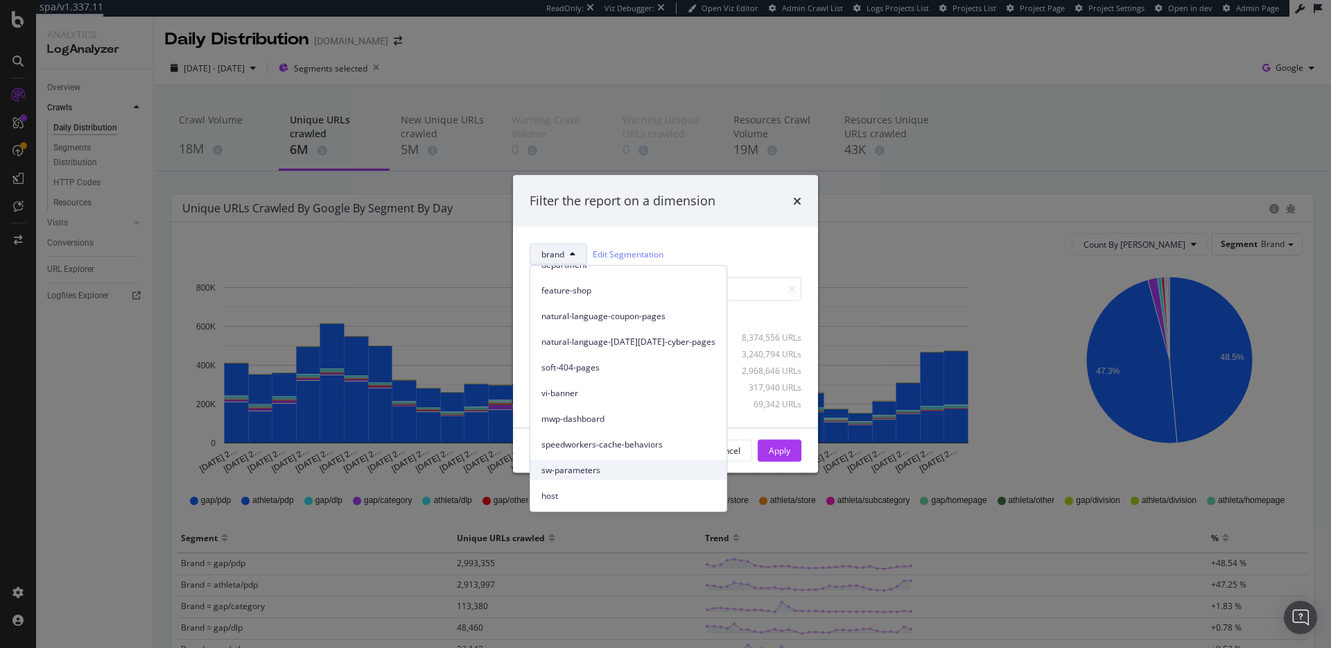
click at [622, 473] on span "sw-parameters" at bounding box center [628, 470] width 174 height 12
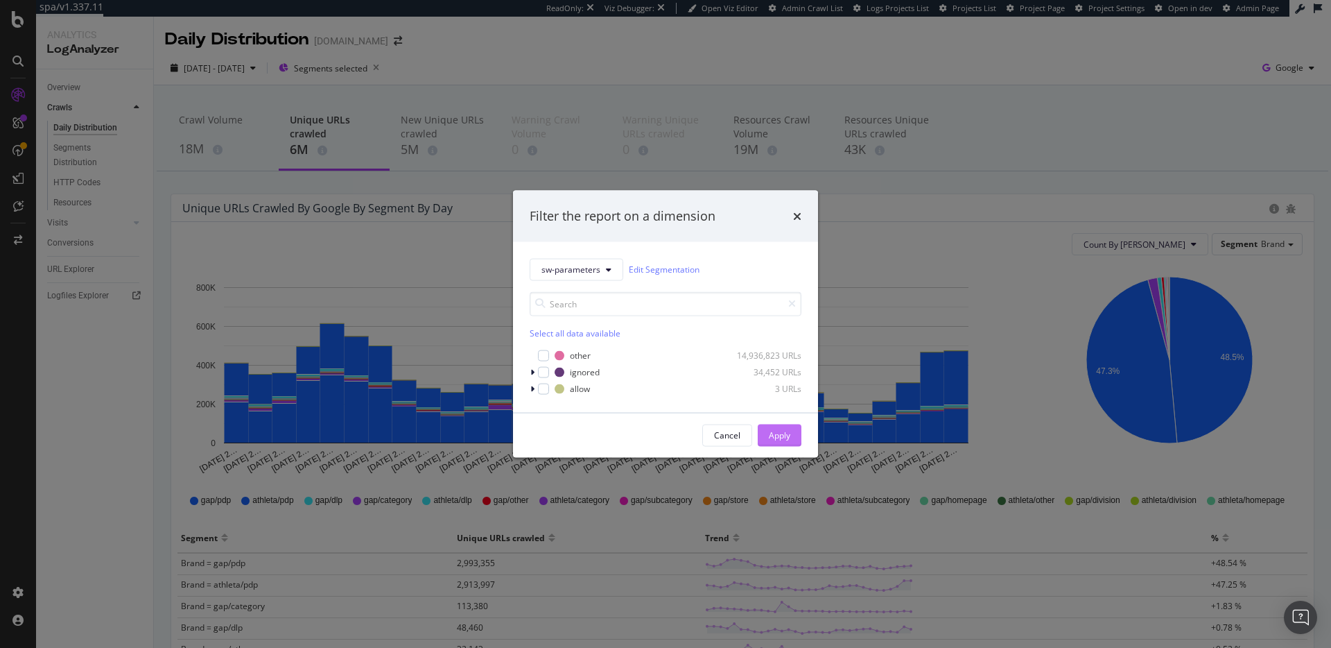
click at [783, 439] on div "Apply" at bounding box center [779, 435] width 21 height 12
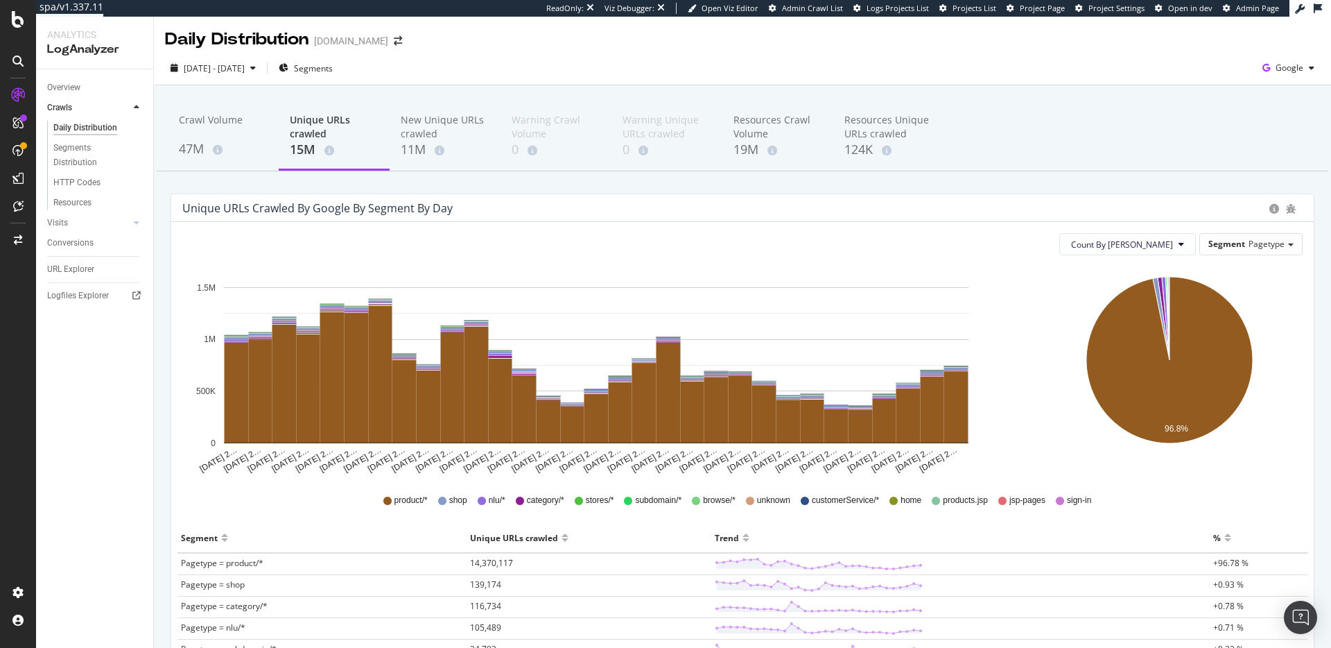
click at [377, 67] on div "2025 Mar. 1st - Mar. 31st Segments Google" at bounding box center [742, 71] width 1177 height 28
click at [333, 66] on span "Segments" at bounding box center [313, 68] width 39 height 12
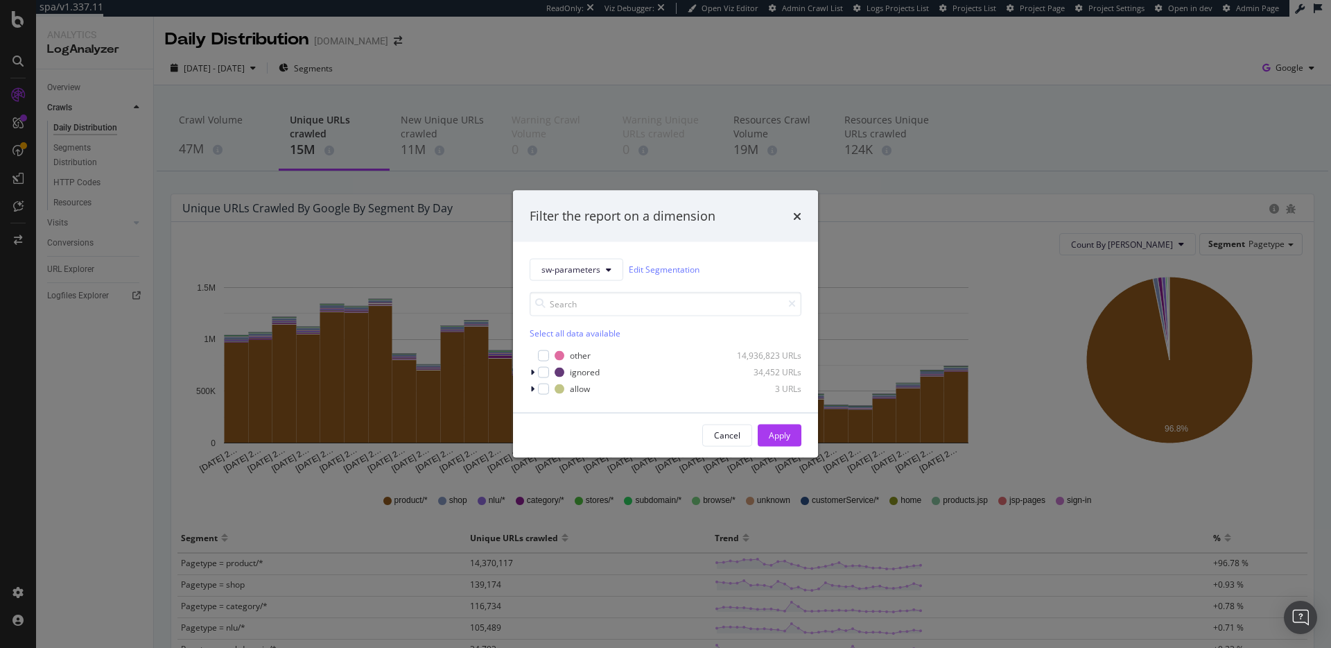
click at [1000, 186] on div "Filter the report on a dimension sw-parameters Edit Segmentation Select all dat…" at bounding box center [665, 324] width 1331 height 648
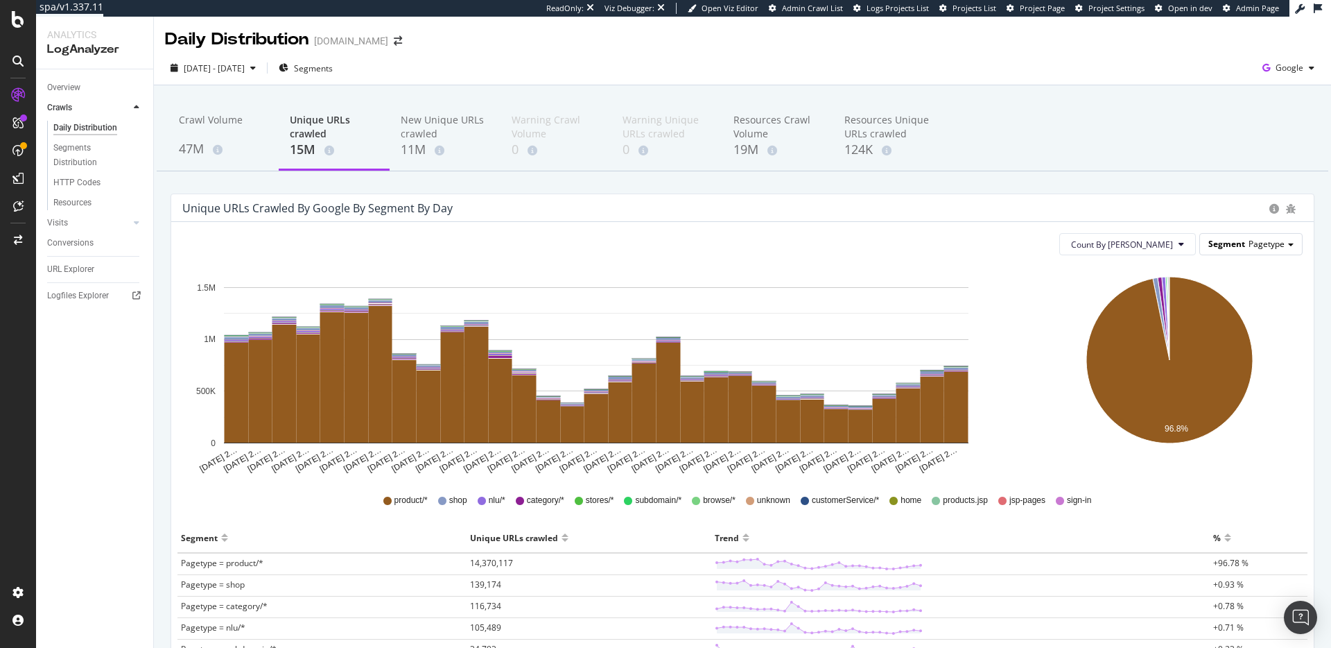
click at [1267, 243] on span "Pagetype" at bounding box center [1267, 244] width 36 height 12
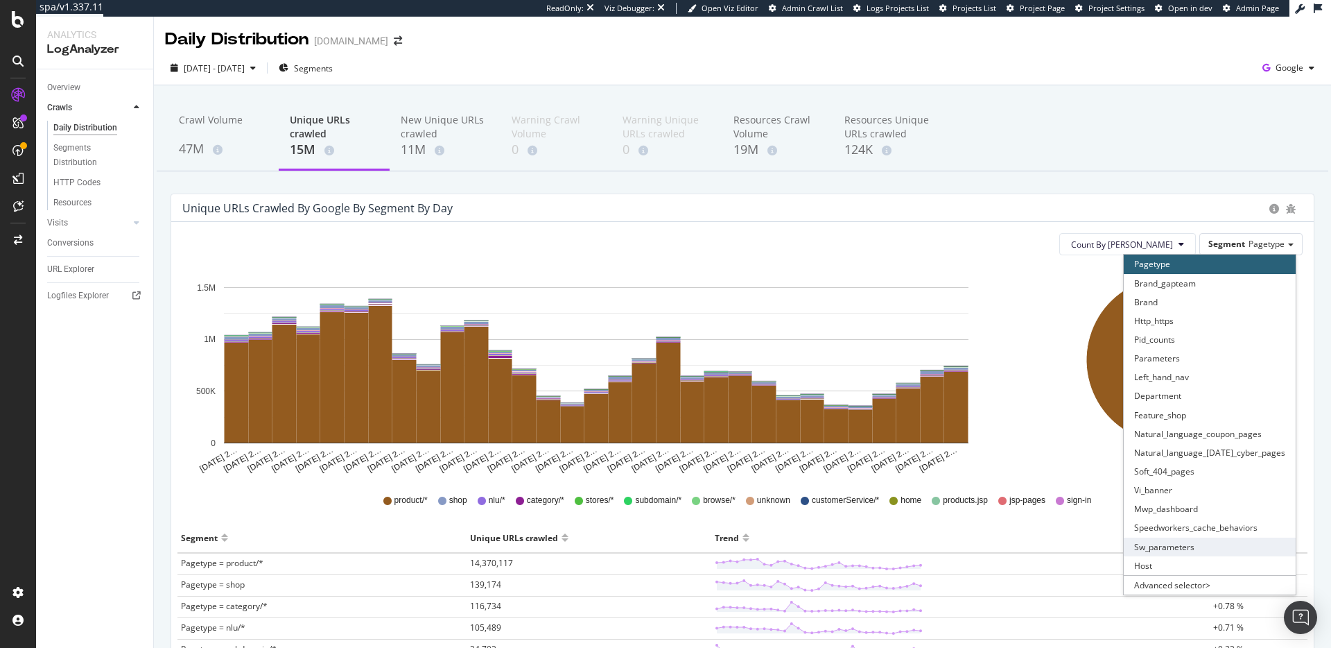
click at [1204, 549] on div "Sw_parameters" at bounding box center [1210, 546] width 172 height 19
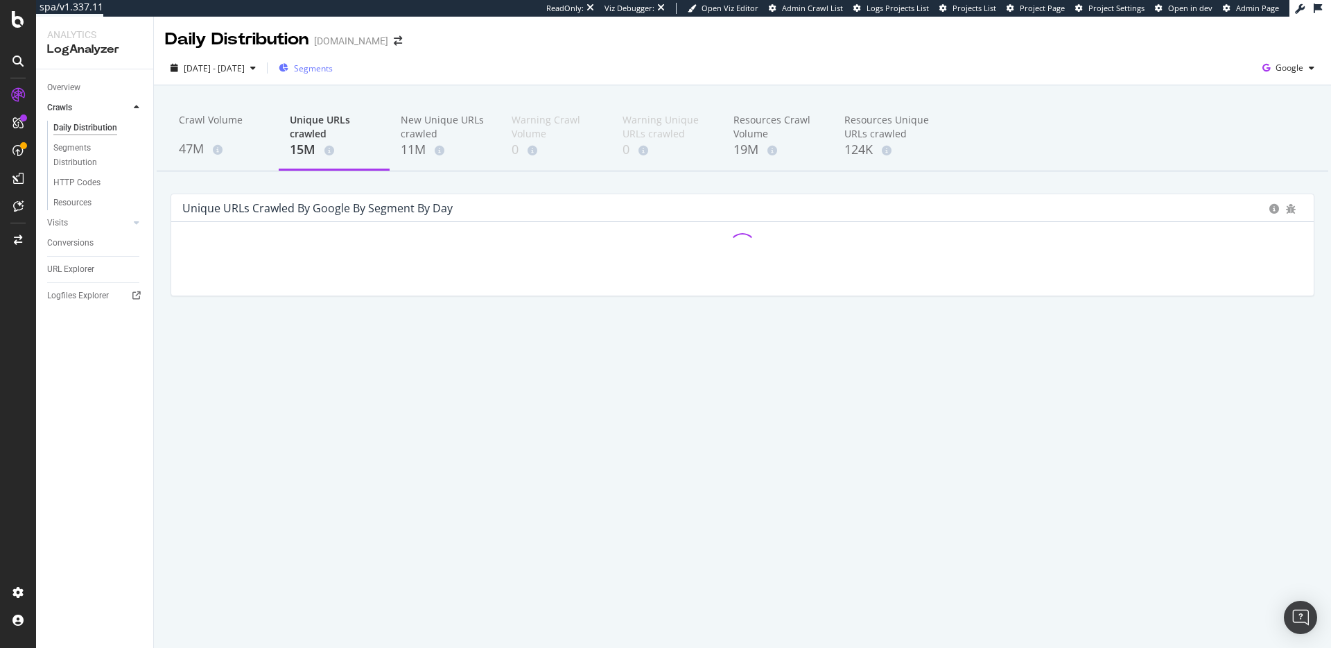
click at [333, 68] on span "Segments" at bounding box center [313, 68] width 39 height 12
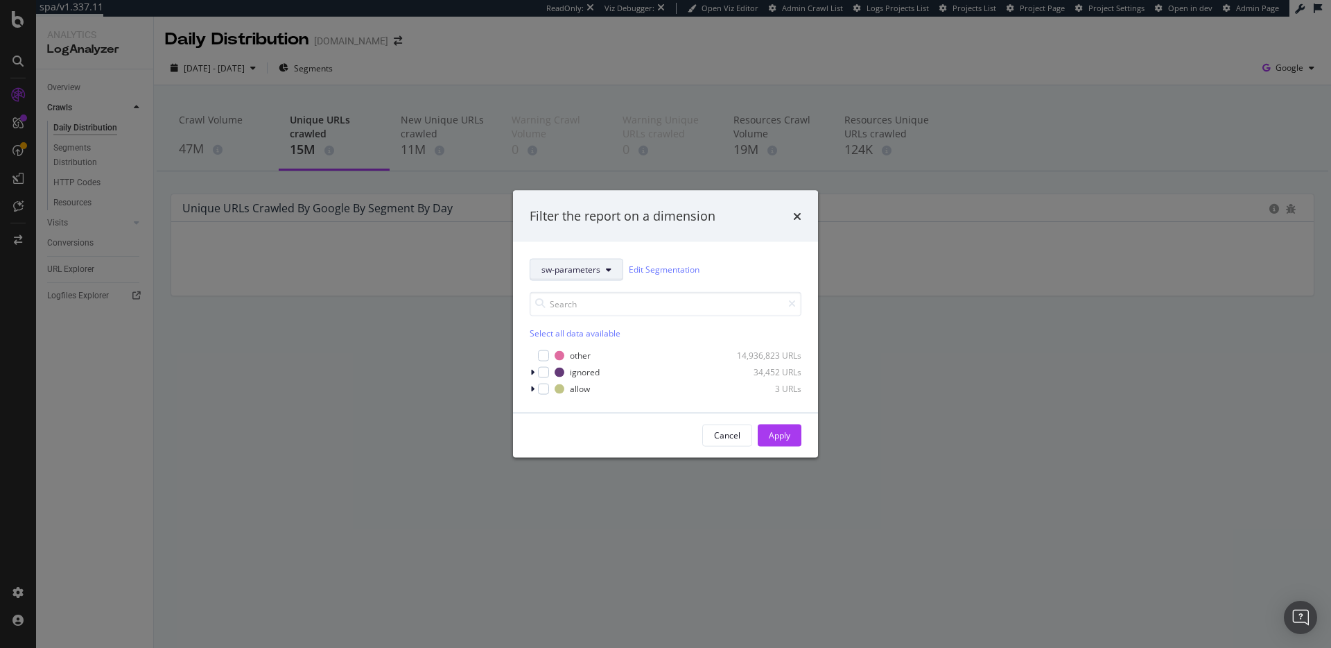
click at [614, 268] on button "sw-parameters" at bounding box center [577, 269] width 94 height 22
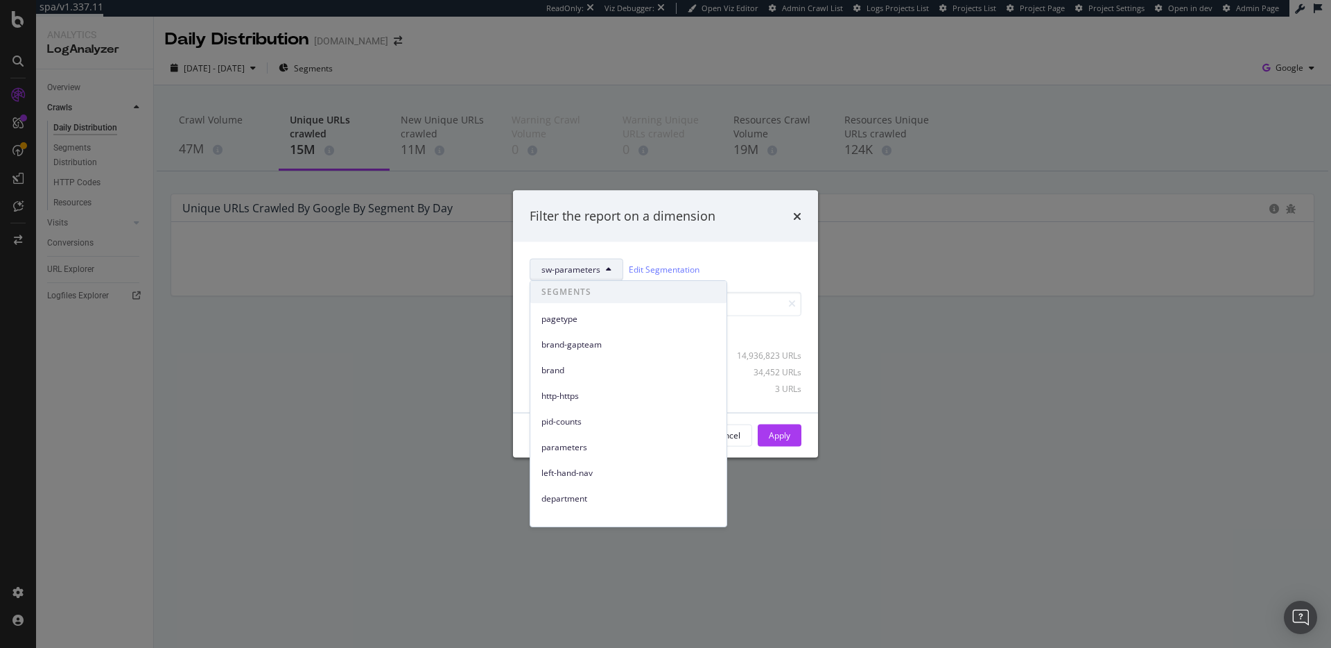
click at [614, 268] on button "sw-parameters" at bounding box center [577, 269] width 94 height 22
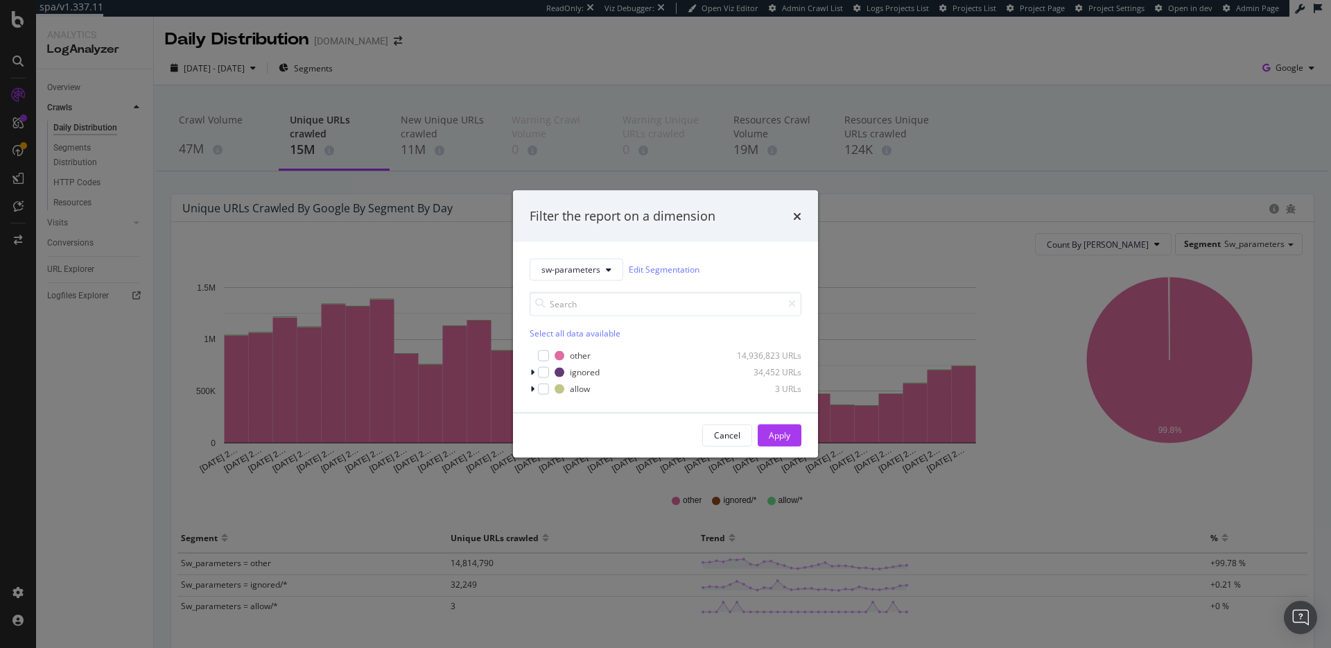
click at [1058, 315] on div "Filter the report on a dimension sw-parameters Edit Segmentation Select all dat…" at bounding box center [665, 324] width 1331 height 648
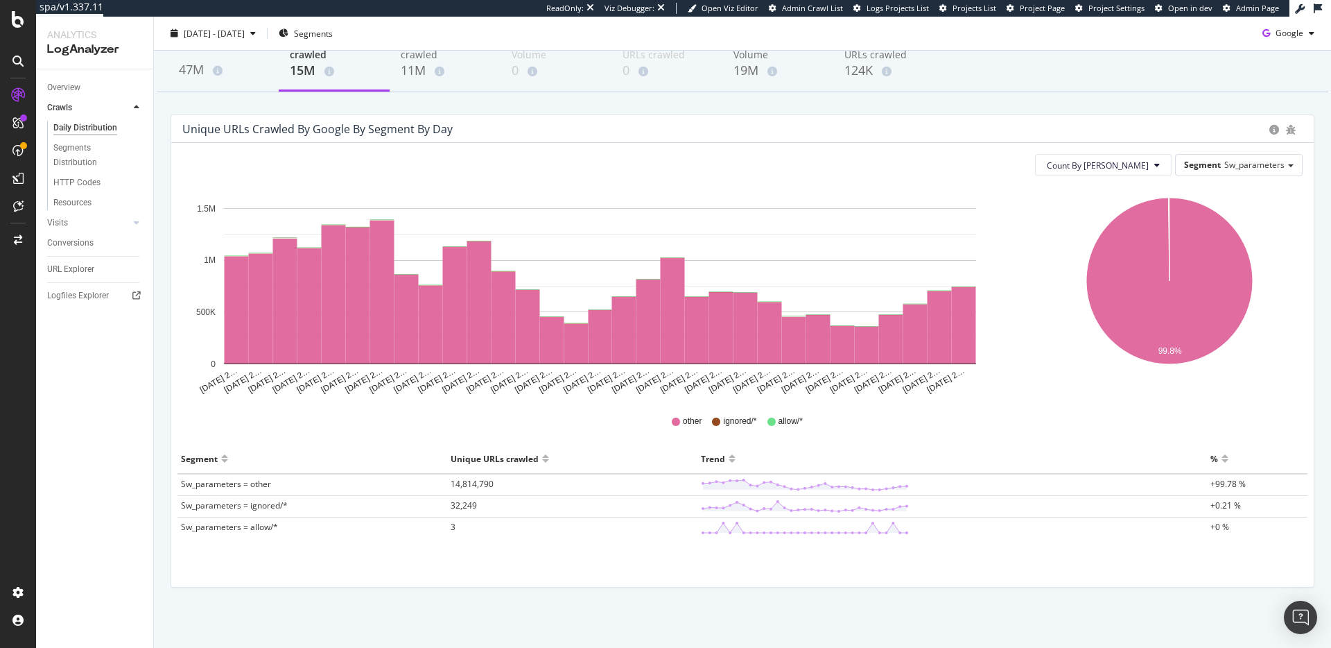
scroll to position [78, 0]
click at [467, 478] on span "14,814,790" at bounding box center [472, 484] width 43 height 12
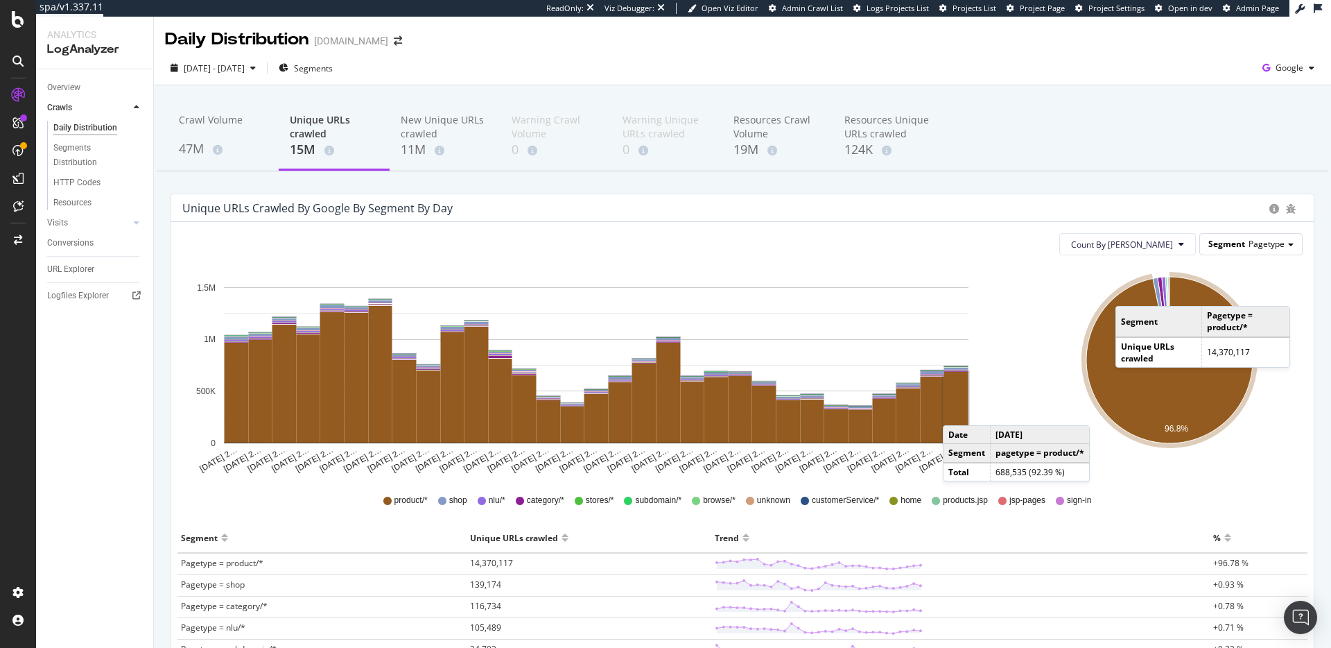
click at [1260, 244] on span "Pagetype" at bounding box center [1267, 244] width 36 height 12
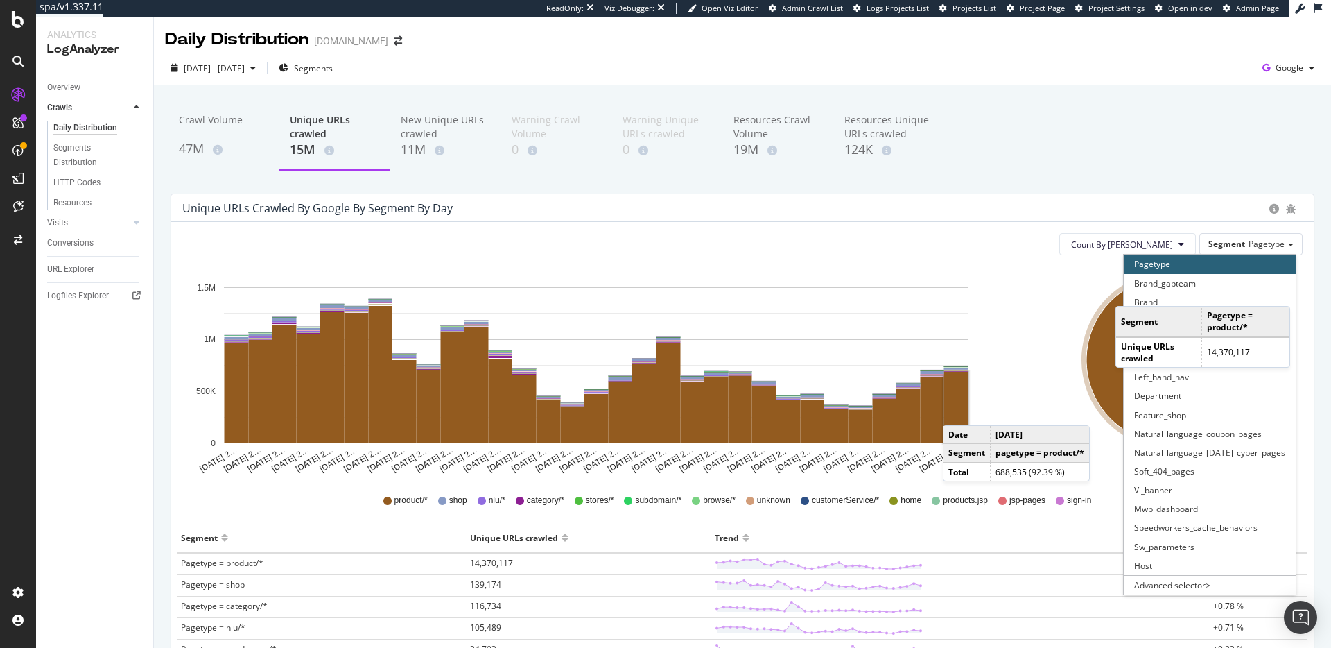
click at [1171, 205] on div "Unique URLs crawled by google by Segment by Day" at bounding box center [722, 208] width 1080 height 14
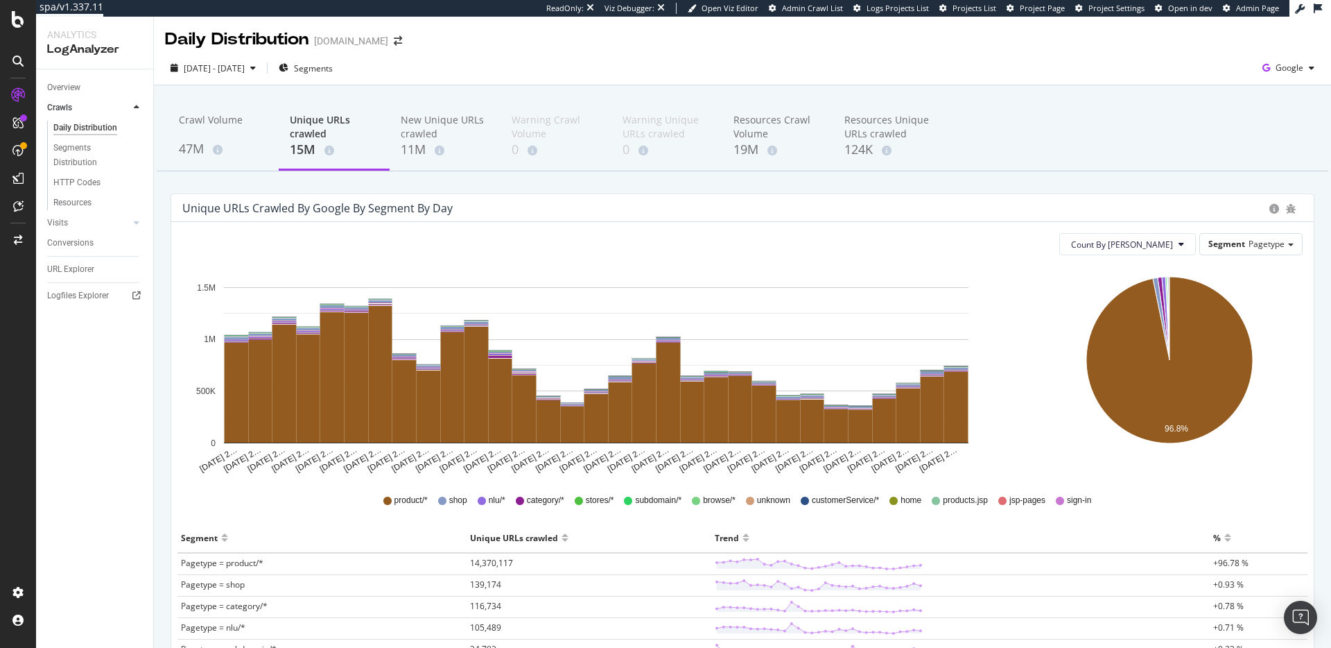
click at [1227, 467] on icon "96.8%" at bounding box center [1170, 370] width 262 height 208
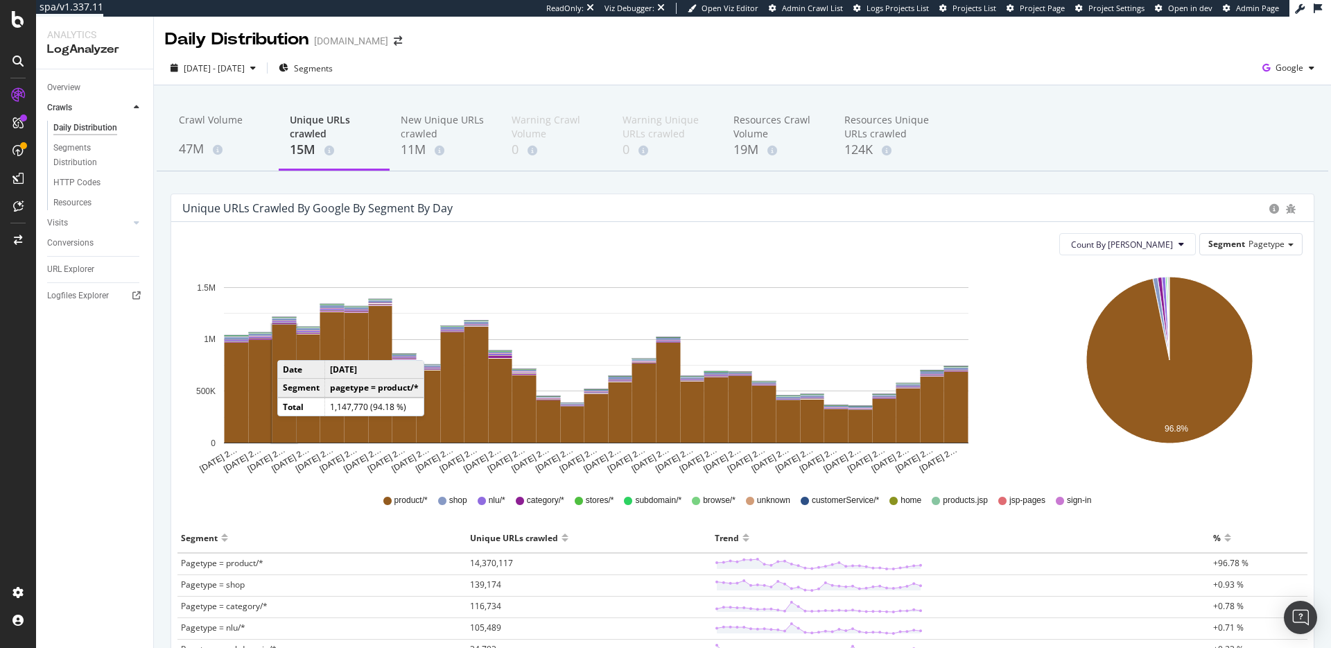
click at [620, 537] on div "Unique URLs crawled" at bounding box center [588, 537] width 237 height 22
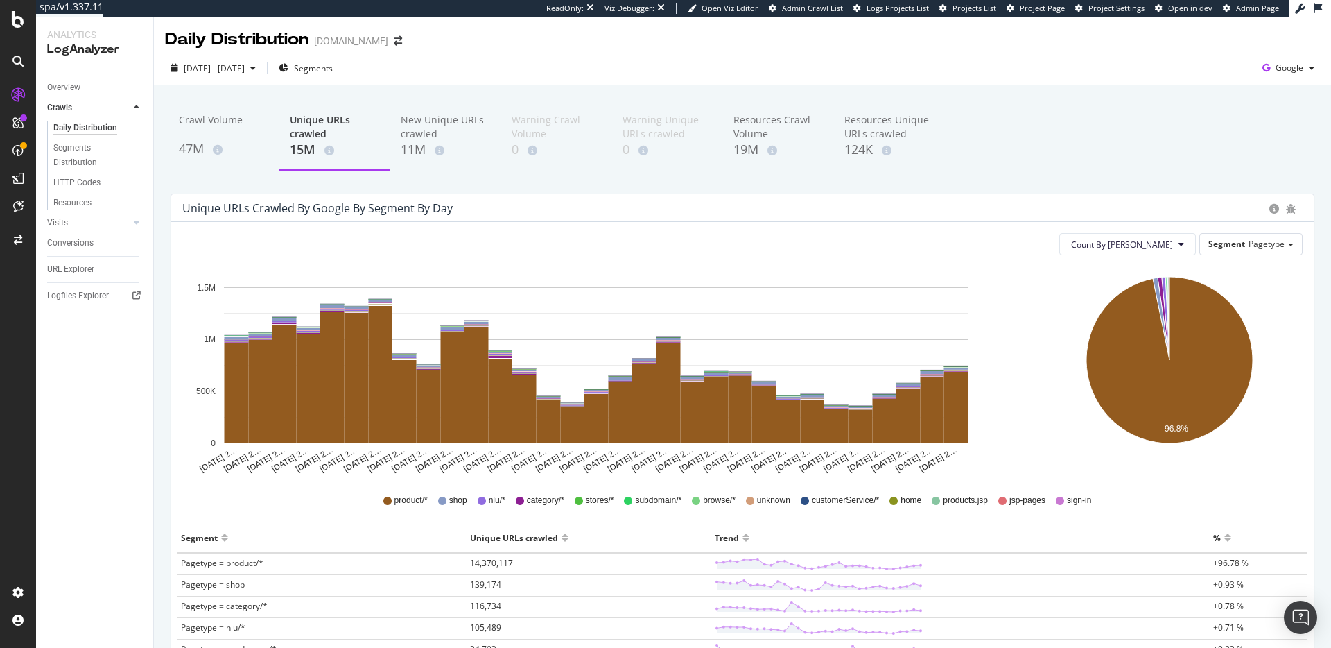
click at [1039, 415] on icon "96.8%" at bounding box center [1170, 370] width 262 height 208
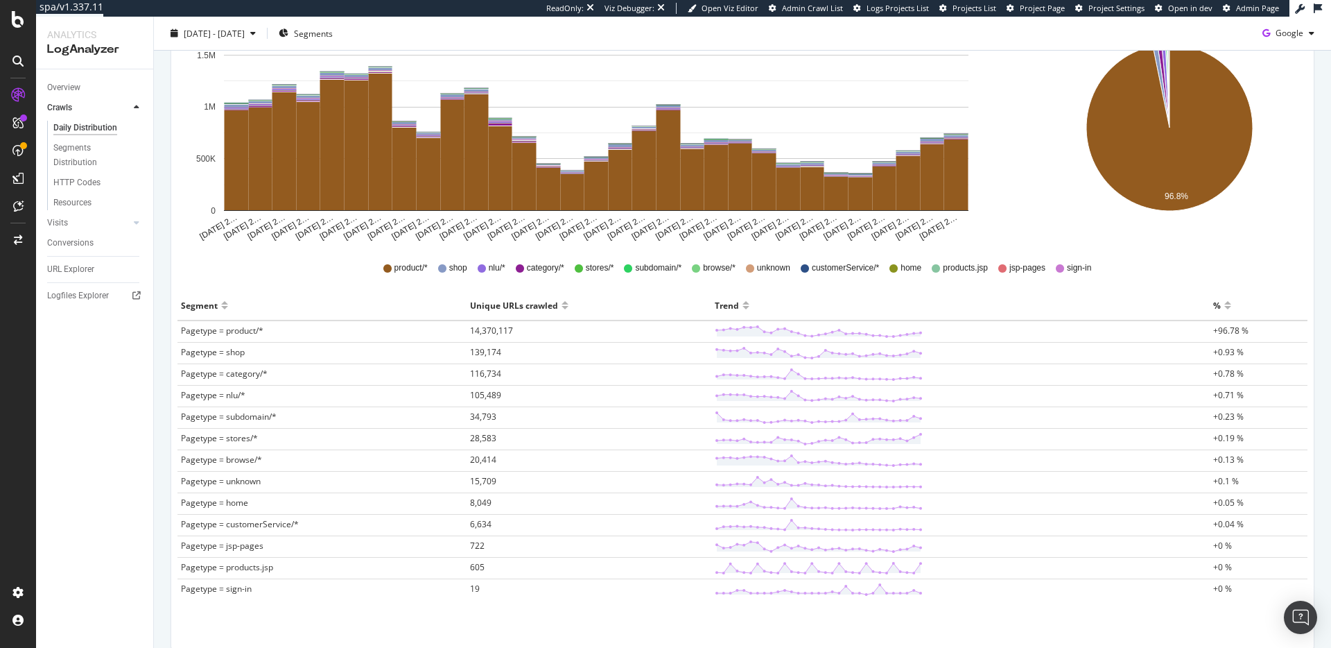
scroll to position [296, 0]
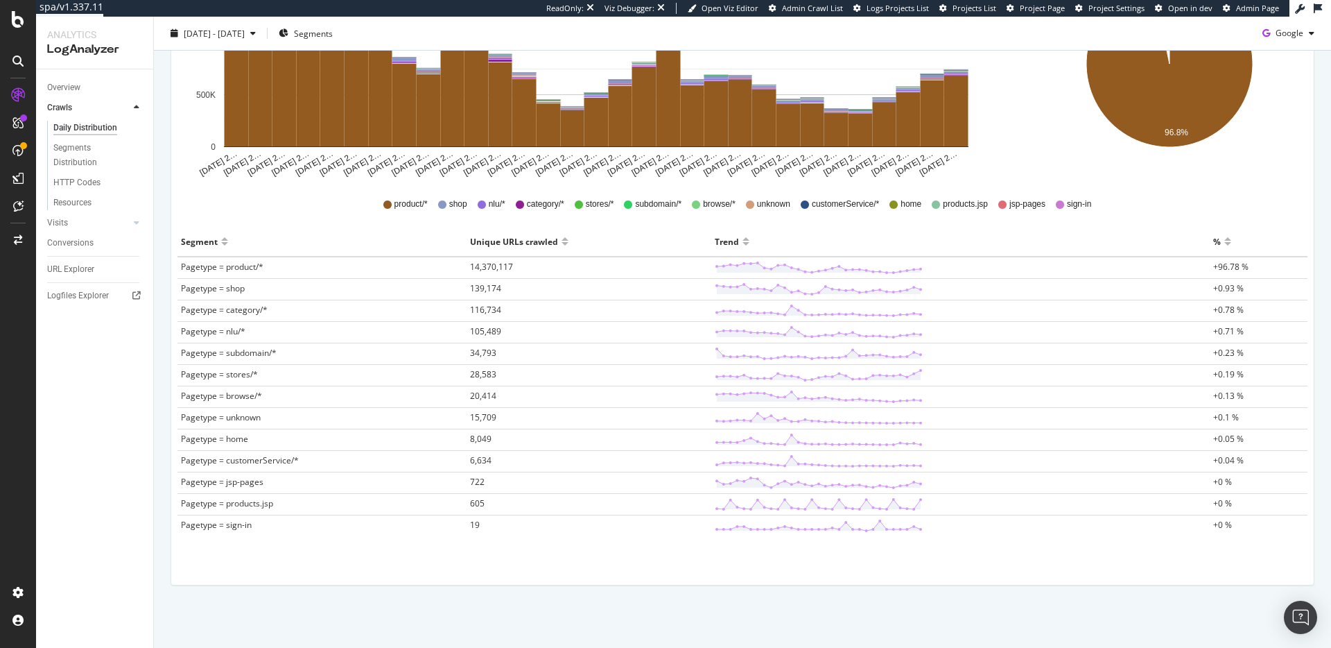
click at [1067, 198] on span "sign-in" at bounding box center [1079, 204] width 24 height 12
click at [78, 157] on div "SiteCrawler" at bounding box center [75, 156] width 49 height 14
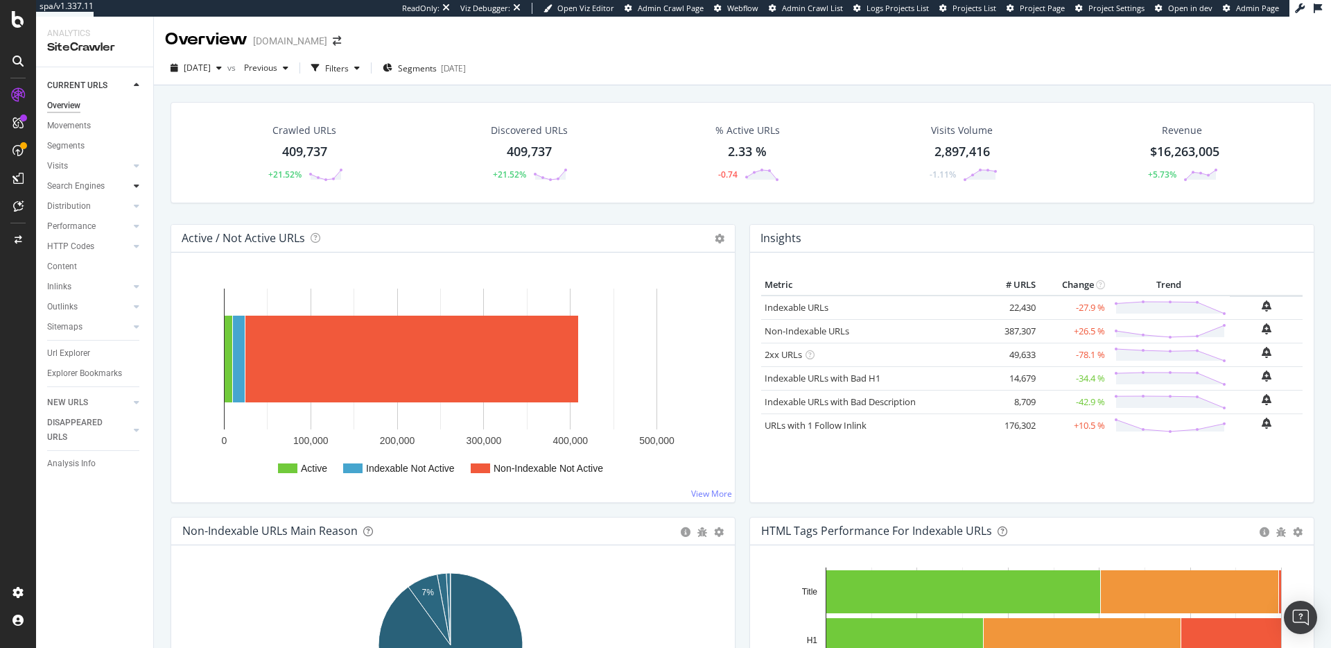
click at [131, 185] on div at bounding box center [137, 186] width 14 height 14
click at [106, 281] on div "Orphans Explorer" at bounding box center [85, 286] width 64 height 15
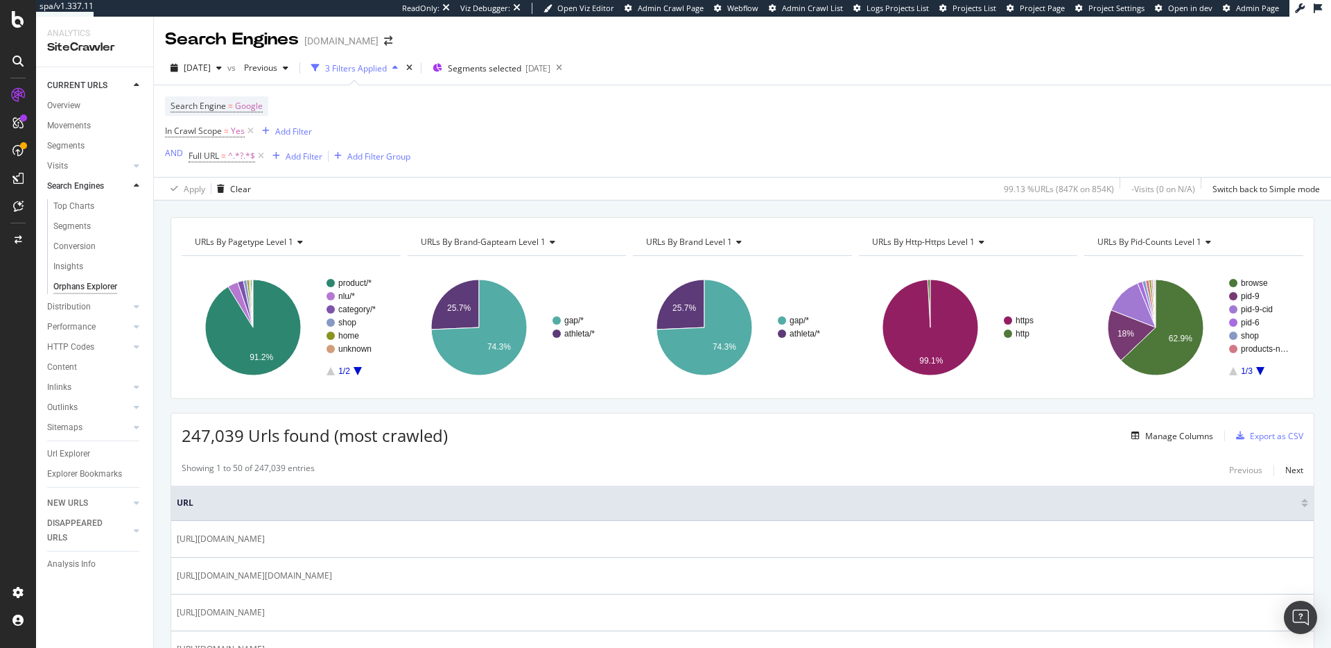
scroll to position [270, 0]
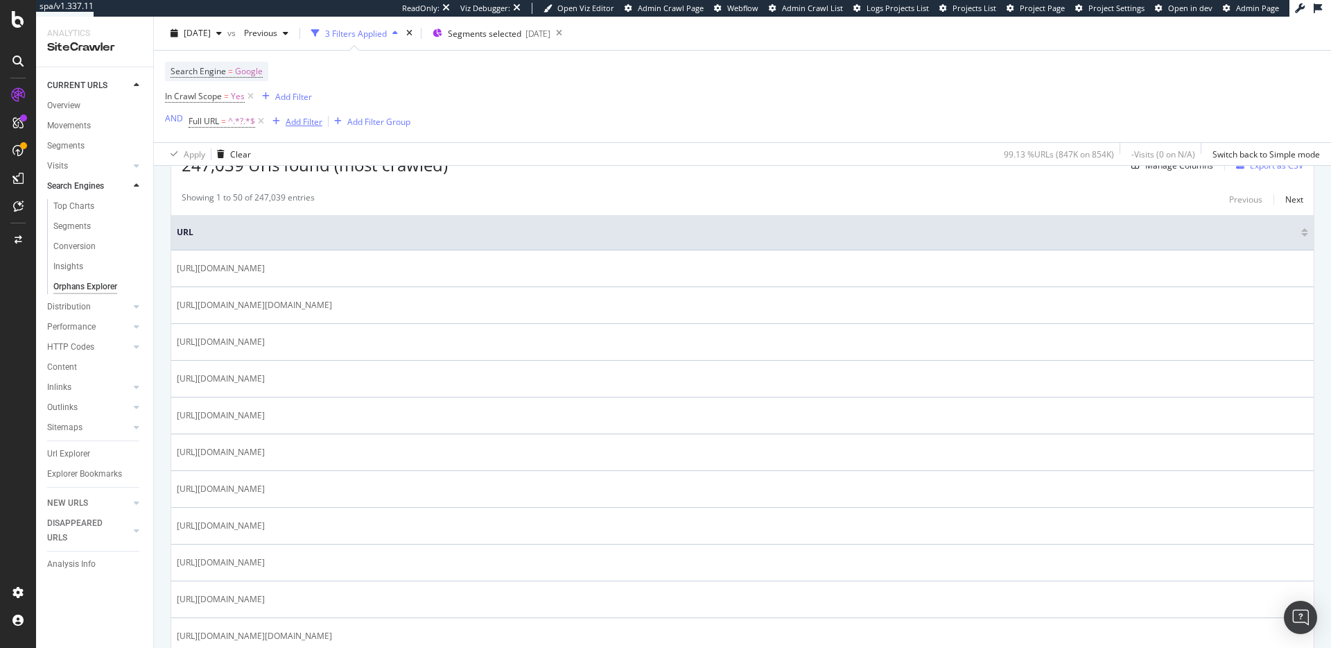
click at [306, 121] on div "Add Filter" at bounding box center [304, 121] width 37 height 12
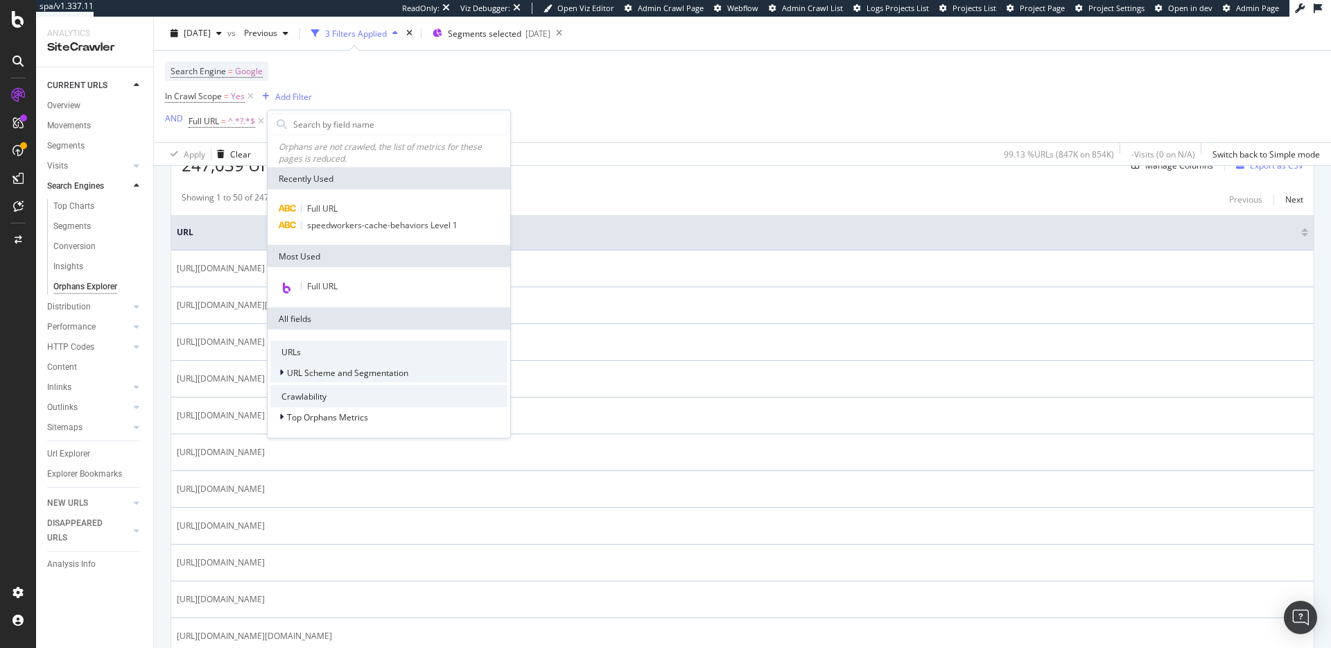
click at [382, 371] on span "URL Scheme and Segmentation" at bounding box center [347, 373] width 121 height 12
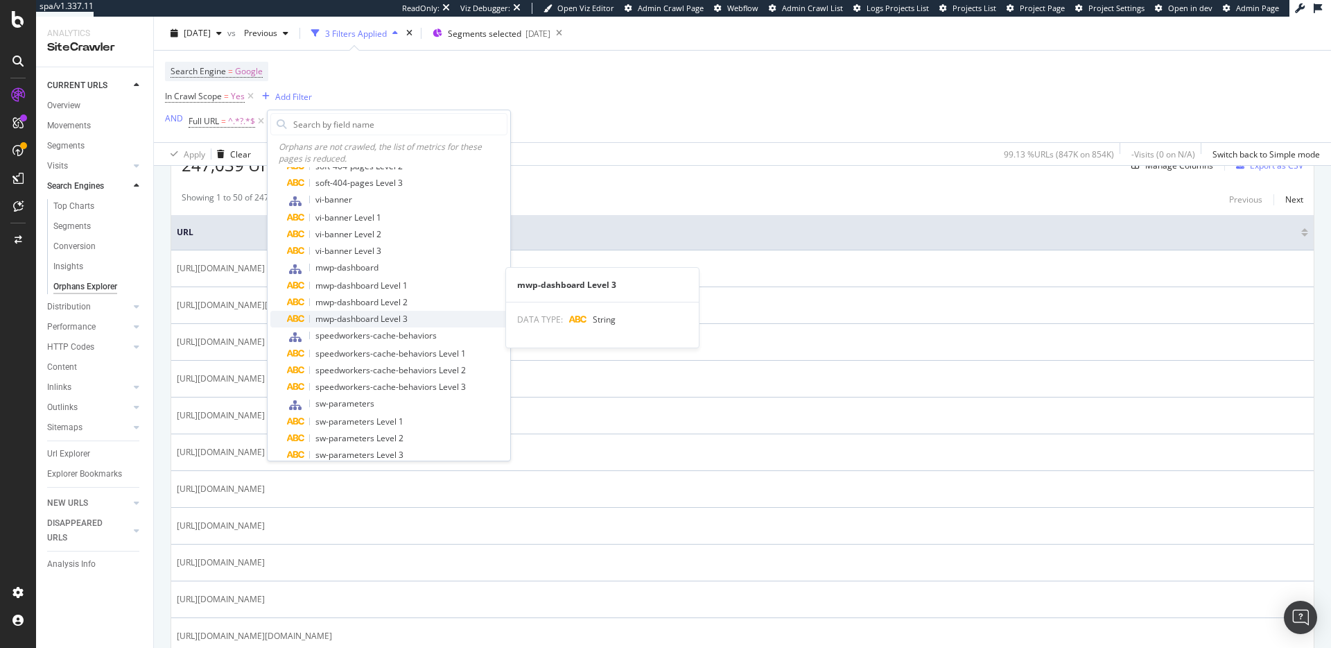
scroll to position [1197, 0]
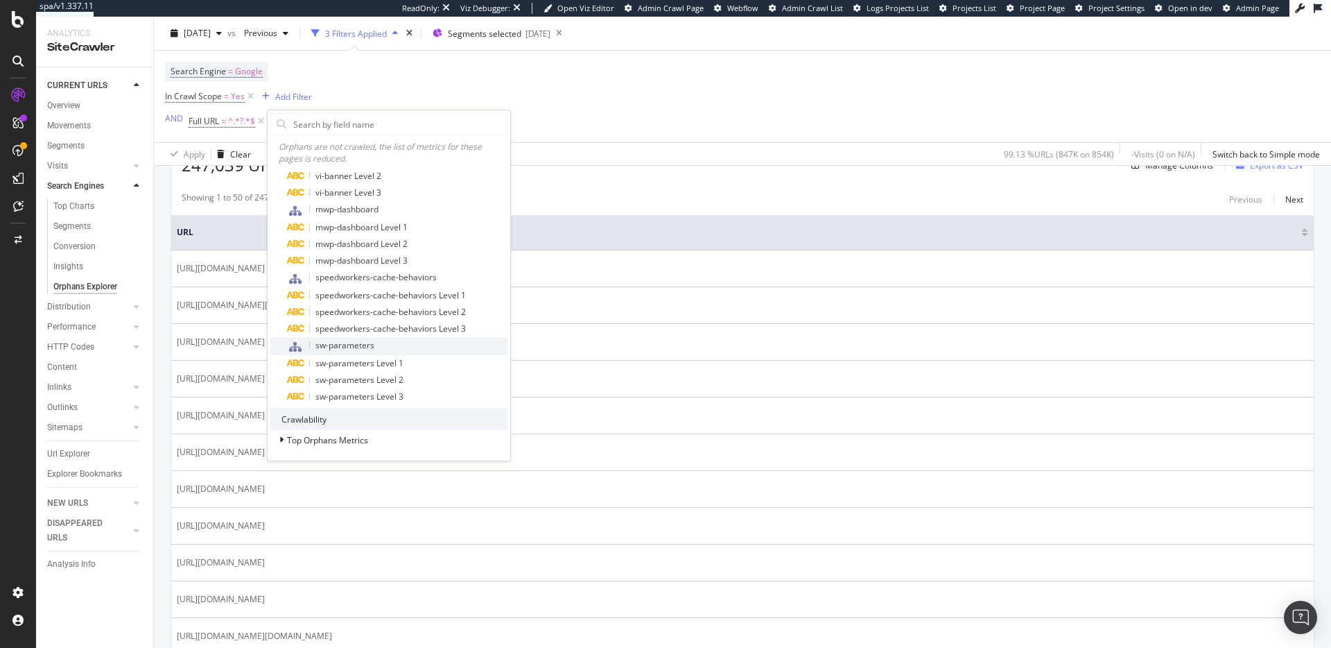
click at [410, 347] on div "sw-parameters" at bounding box center [397, 346] width 220 height 18
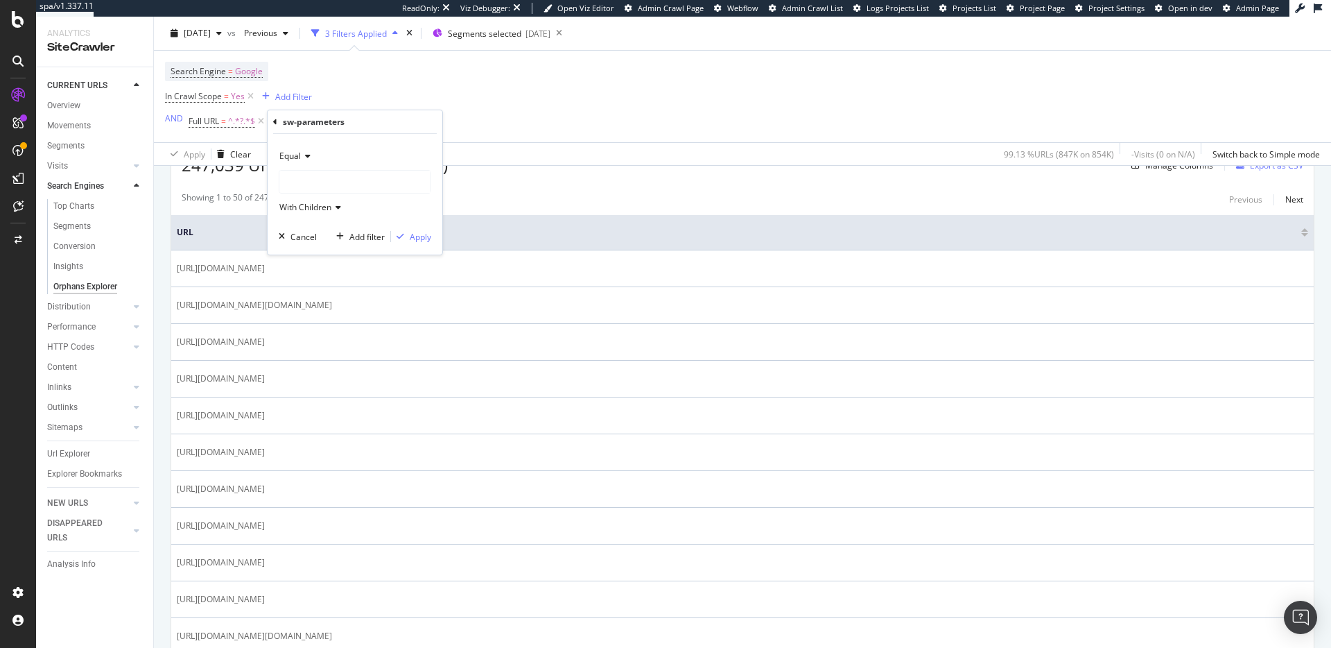
click at [305, 153] on icon at bounding box center [306, 156] width 10 height 8
click at [330, 198] on div "Not Equal" at bounding box center [356, 202] width 148 height 18
click at [324, 176] on div at bounding box center [354, 182] width 151 height 22
click at [288, 227] on icon at bounding box center [288, 227] width 5 height 8
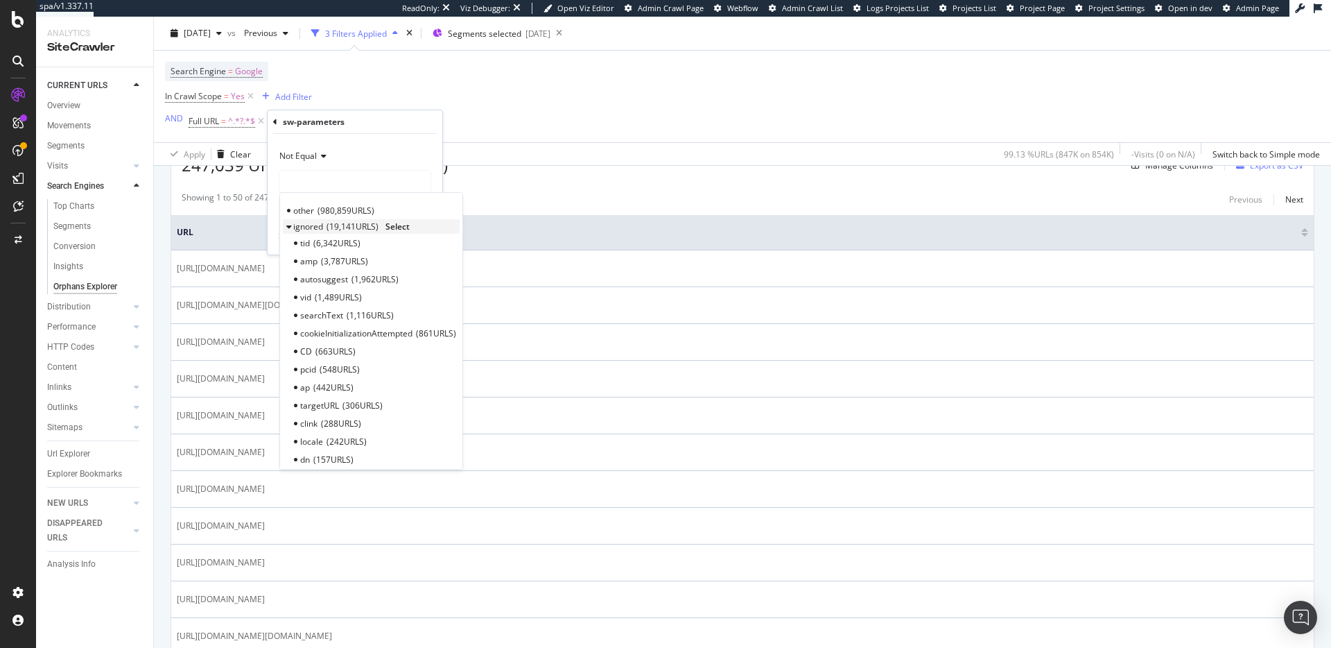
click at [288, 227] on icon at bounding box center [288, 227] width 5 height 8
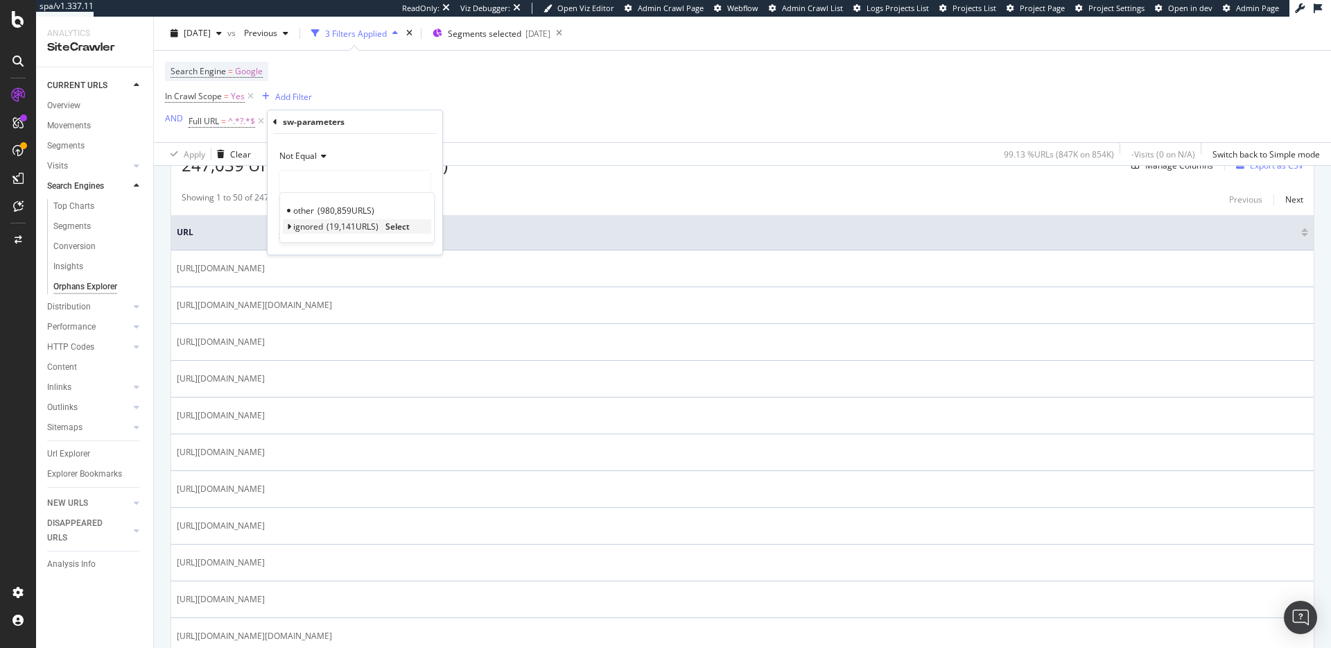
click at [401, 228] on span "Select" at bounding box center [397, 226] width 24 height 12
click at [326, 155] on icon at bounding box center [322, 156] width 10 height 8
click at [317, 180] on div "Equal" at bounding box center [356, 184] width 148 height 18
click at [424, 235] on div "Apply" at bounding box center [420, 237] width 21 height 12
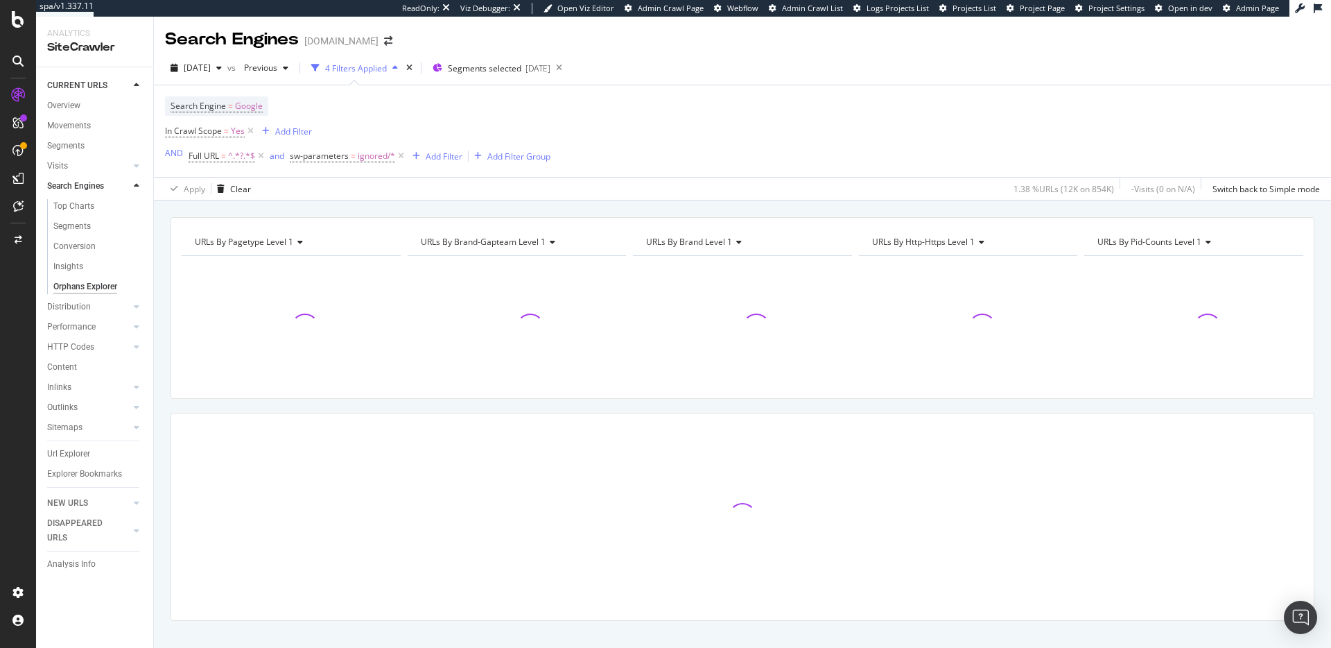
click at [543, 209] on div "URLs By pagetype Level 1 Chart (by Value) Table Expand Export as CSV Export as …" at bounding box center [742, 423] width 1177 height 447
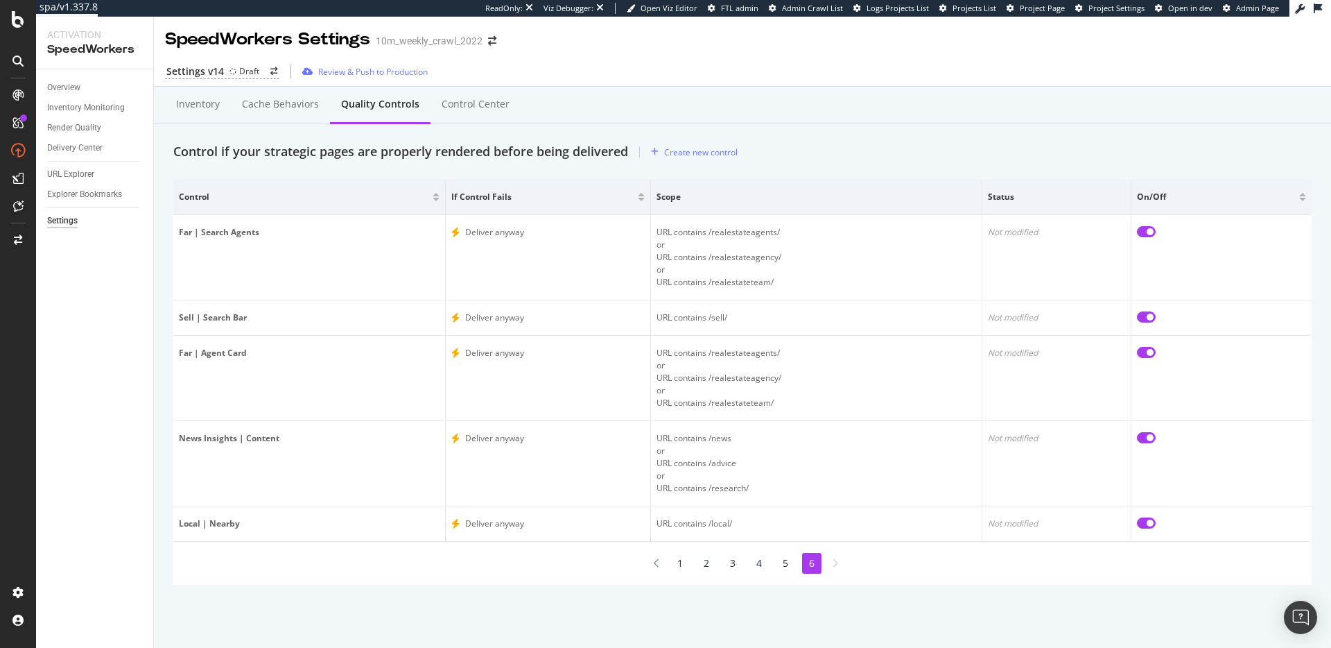
click at [1100, 89] on div "Inventory Cache behaviors Quality Controls Control Center" at bounding box center [742, 105] width 1177 height 37
click at [1034, 75] on div "Settings v14 Draft Review & Push to Production" at bounding box center [742, 71] width 1177 height 29
